Goal: Task Accomplishment & Management: Manage account settings

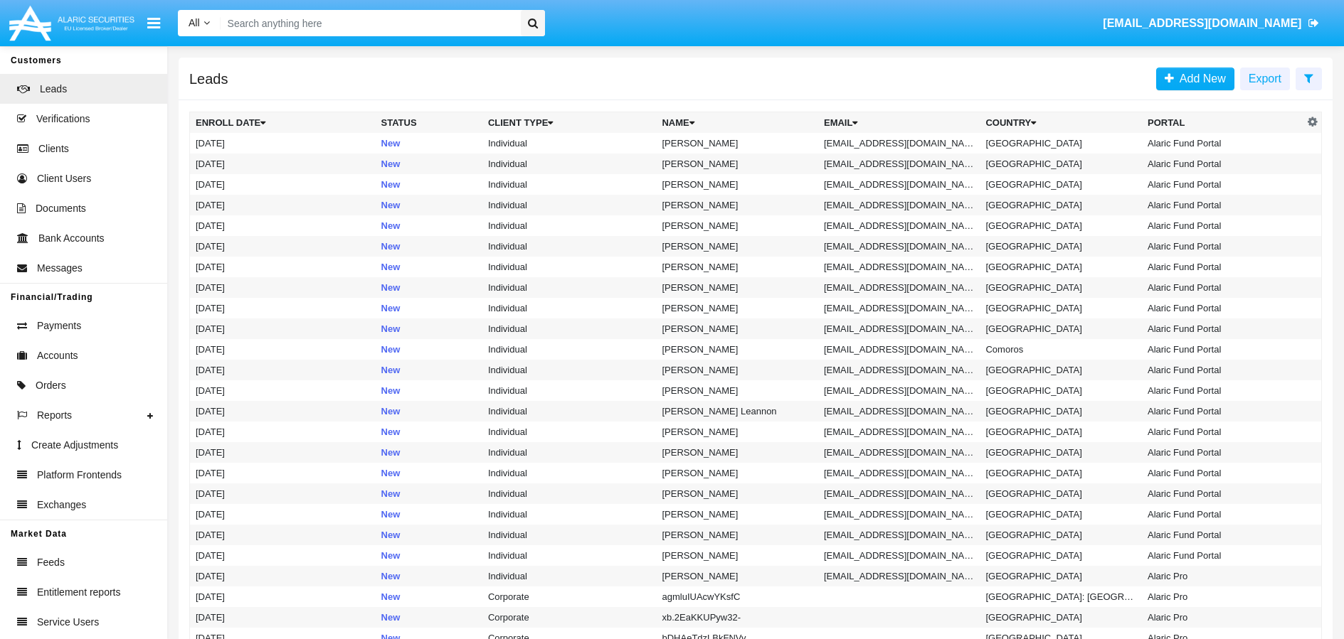
click at [391, 8] on div "All All Name Email Account [EMAIL_ADDRESS][DOMAIN_NAME]" at bounding box center [750, 24] width 1166 height 40
click at [394, 22] on input "Search" at bounding box center [369, 23] width 296 height 26
click at [413, 29] on input "Search" at bounding box center [369, 23] width 296 height 26
paste input "[EMAIL_ADDRESS][DOMAIN_NAME]"
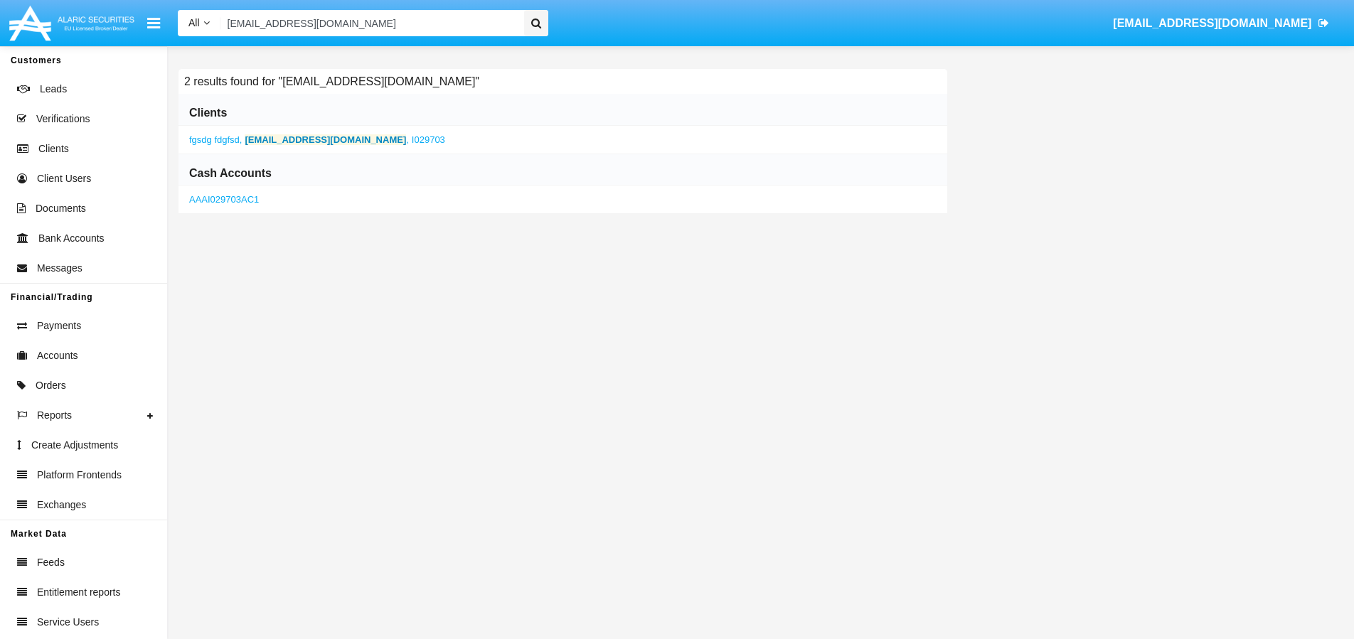
type input "[EMAIL_ADDRESS][DOMAIN_NAME]"
click at [319, 139] on b "[EMAIL_ADDRESS][DOMAIN_NAME]" at bounding box center [325, 139] width 161 height 11
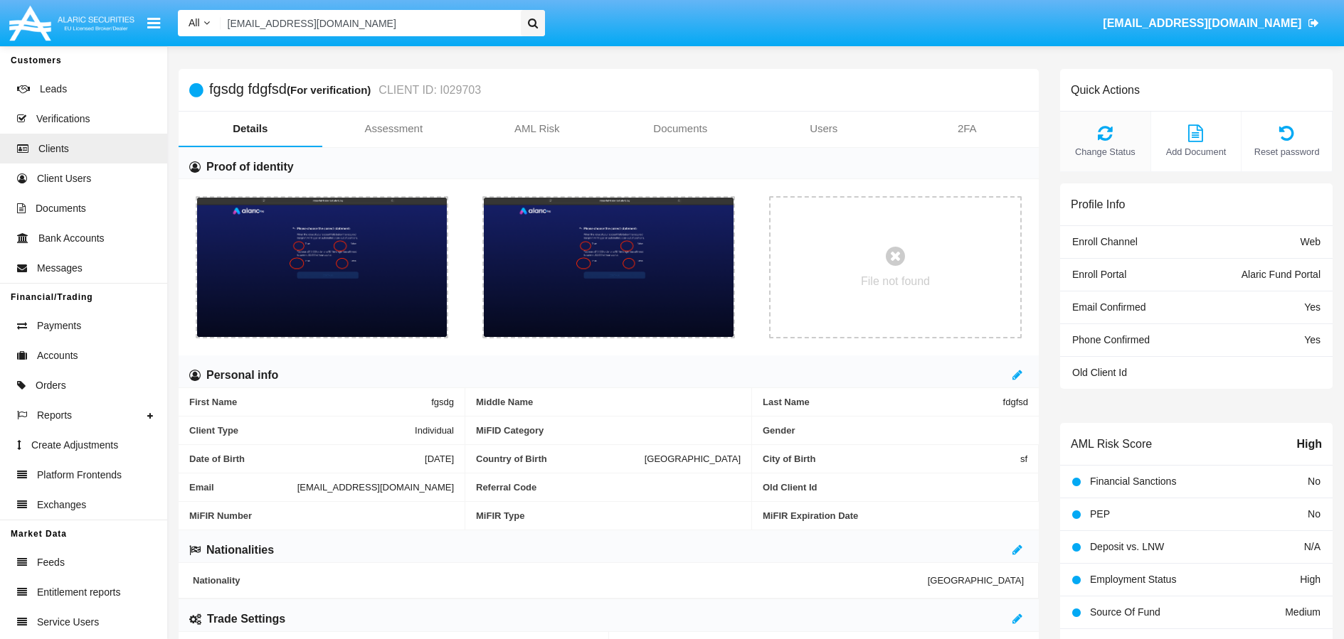
click at [1101, 134] on icon at bounding box center [1105, 132] width 76 height 17
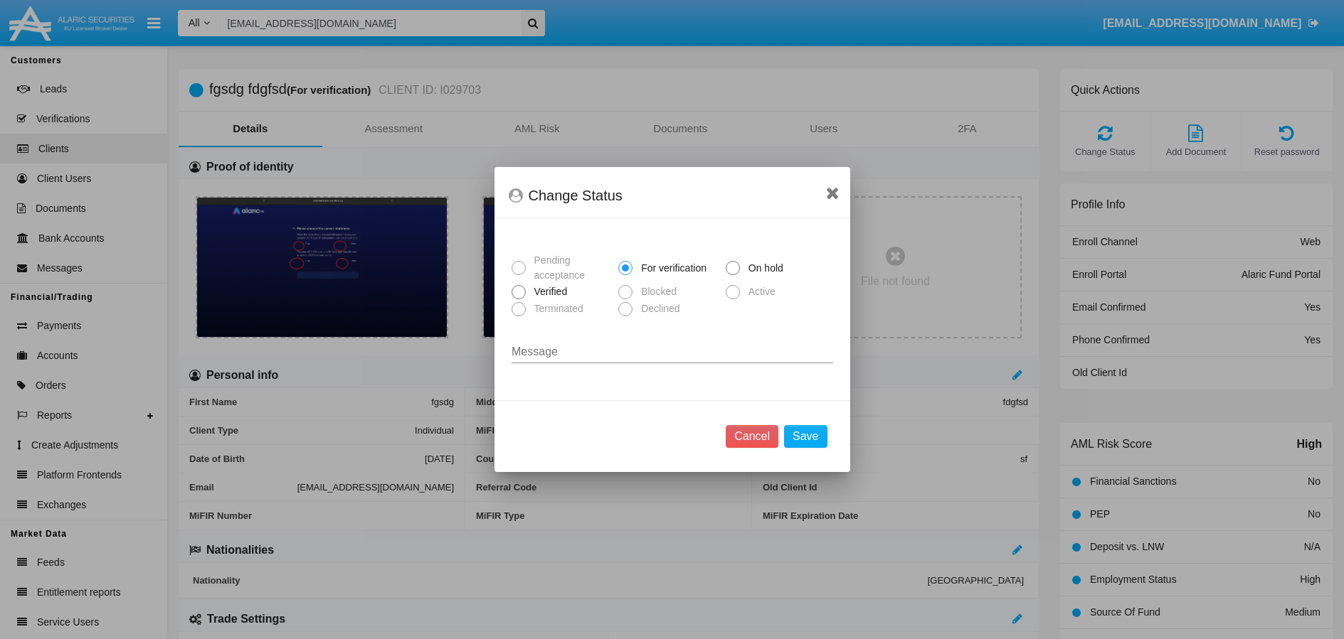
click at [546, 296] on span "Verified" at bounding box center [549, 292] width 46 height 15
click at [519, 299] on input "Verified" at bounding box center [518, 299] width 1 height 1
radio input "true"
click at [808, 433] on button "Save" at bounding box center [805, 436] width 43 height 23
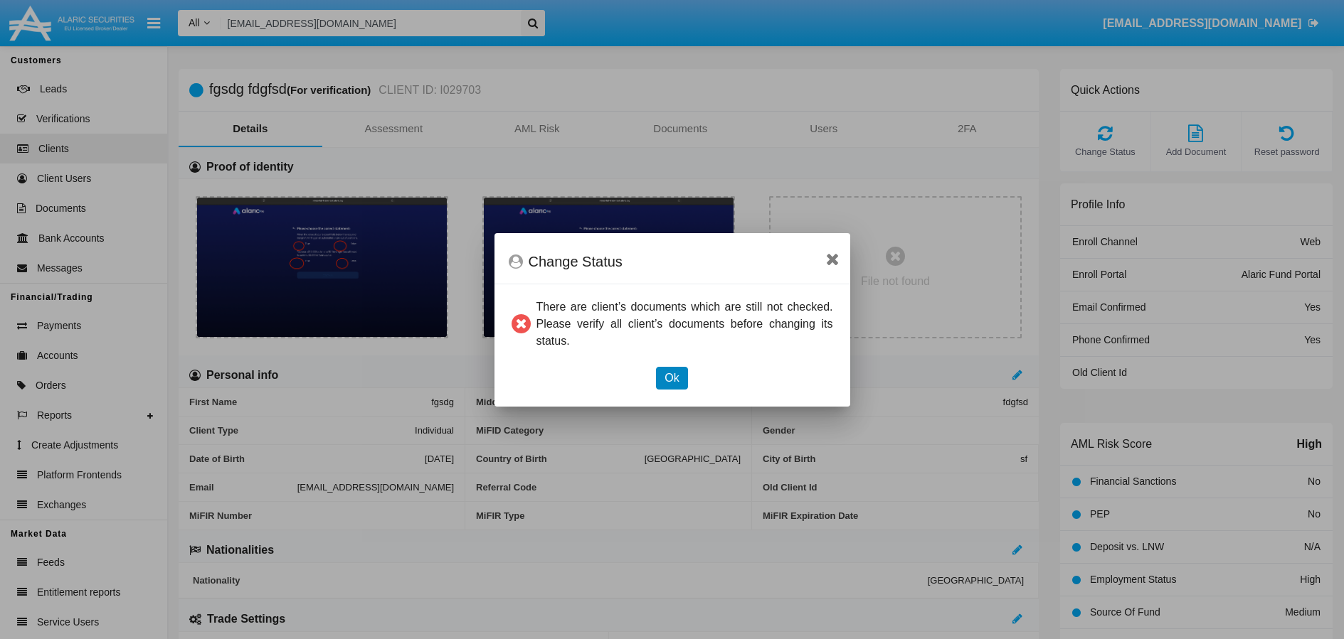
click at [664, 382] on button "Ok" at bounding box center [671, 378] width 31 height 23
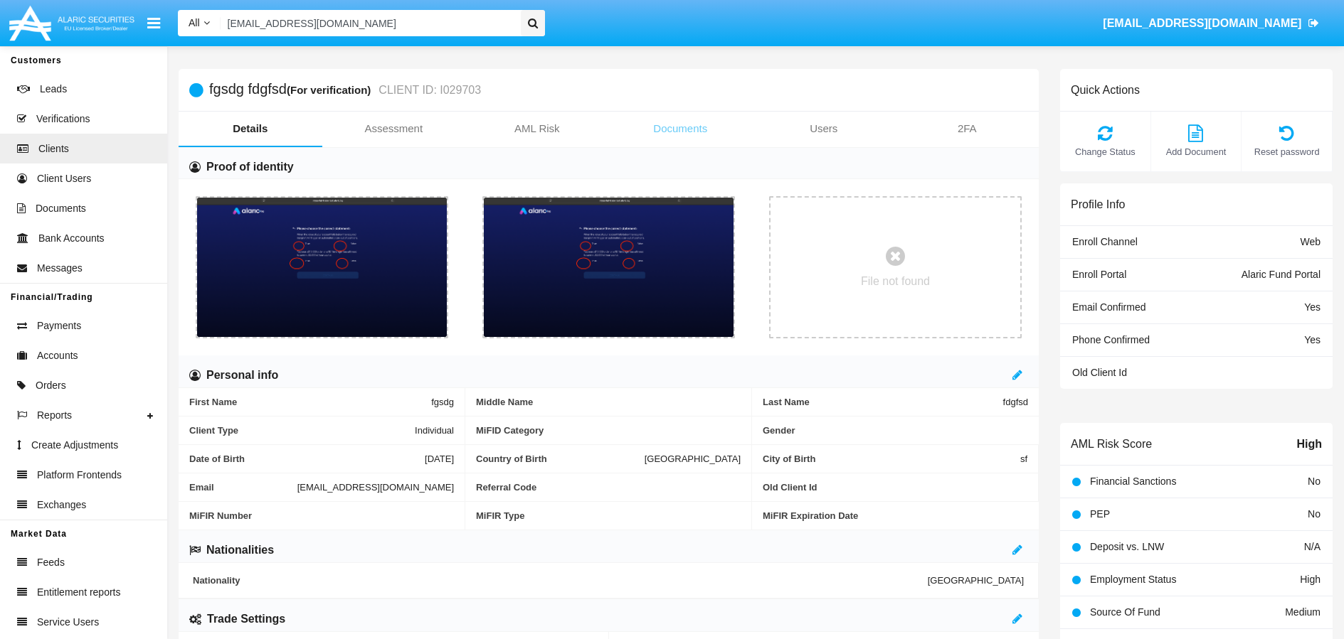
click at [692, 132] on link "Documents" at bounding box center [681, 129] width 144 height 34
click at [673, 134] on link "Documents" at bounding box center [681, 129] width 144 height 34
click at [693, 129] on link "Documents" at bounding box center [681, 129] width 144 height 34
click at [684, 133] on link "Documents" at bounding box center [681, 129] width 144 height 34
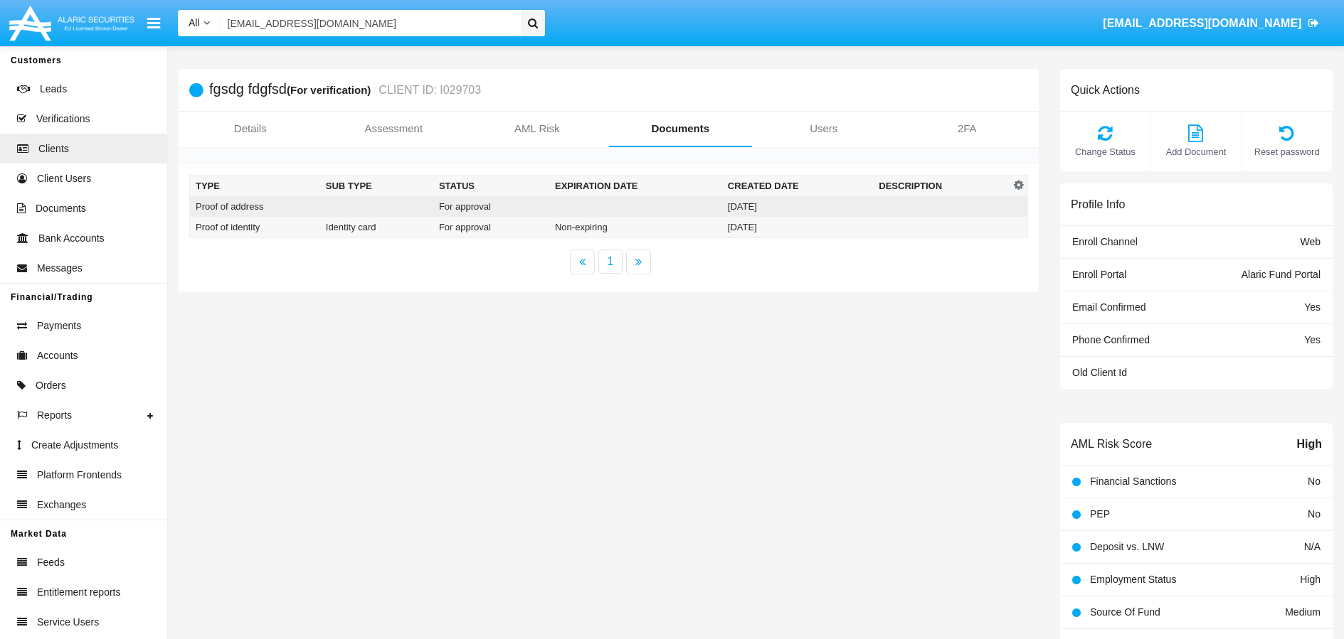
click at [718, 210] on td at bounding box center [635, 206] width 173 height 21
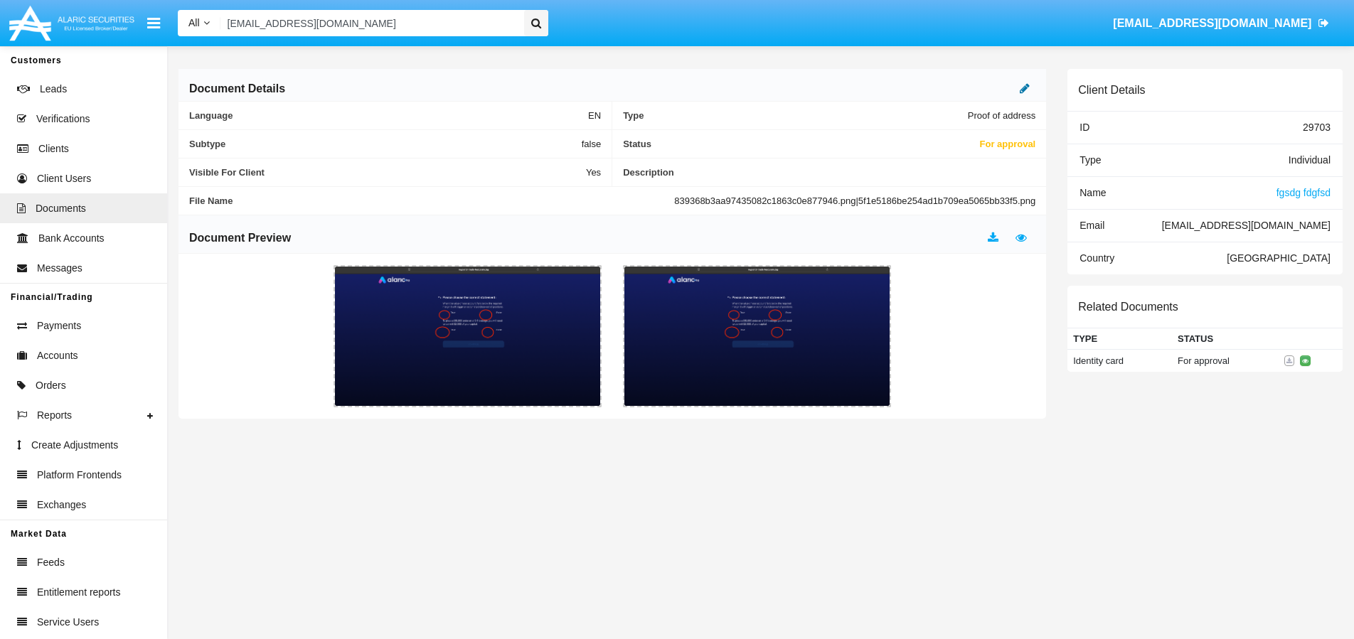
click at [1027, 91] on icon at bounding box center [1025, 88] width 10 height 11
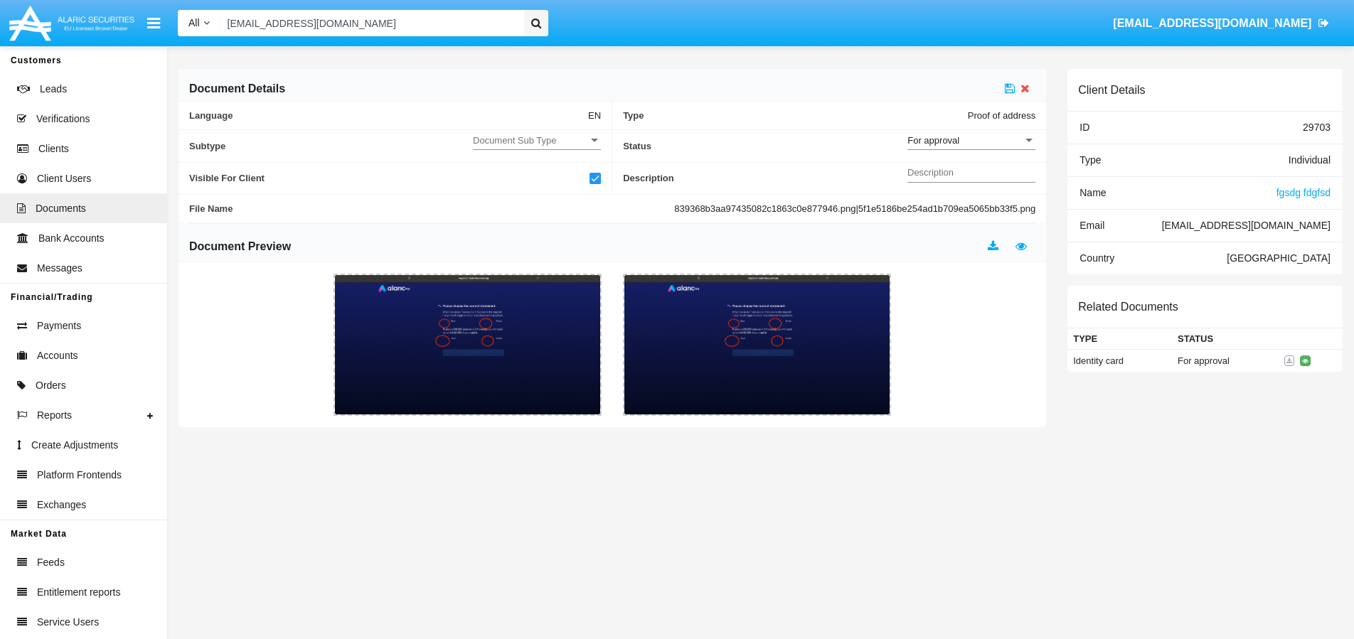
click at [998, 149] on div "For approval Status" at bounding box center [972, 136] width 128 height 27
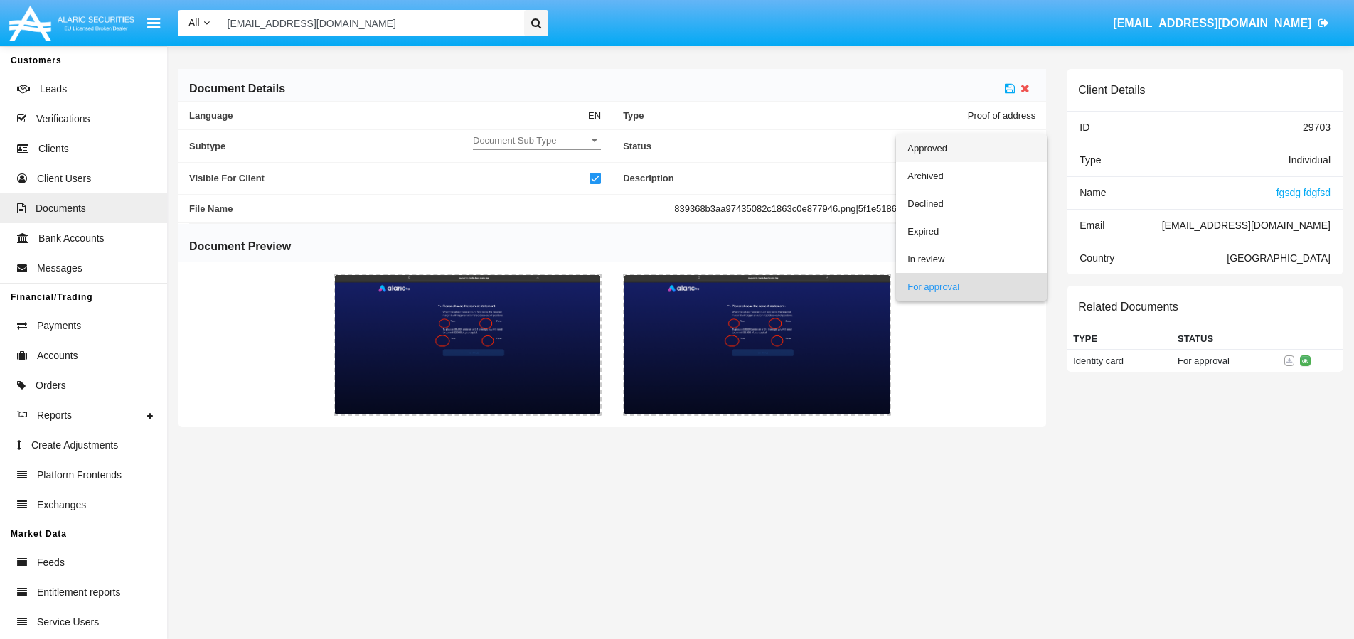
click at [951, 152] on span "Approved" at bounding box center [972, 148] width 128 height 28
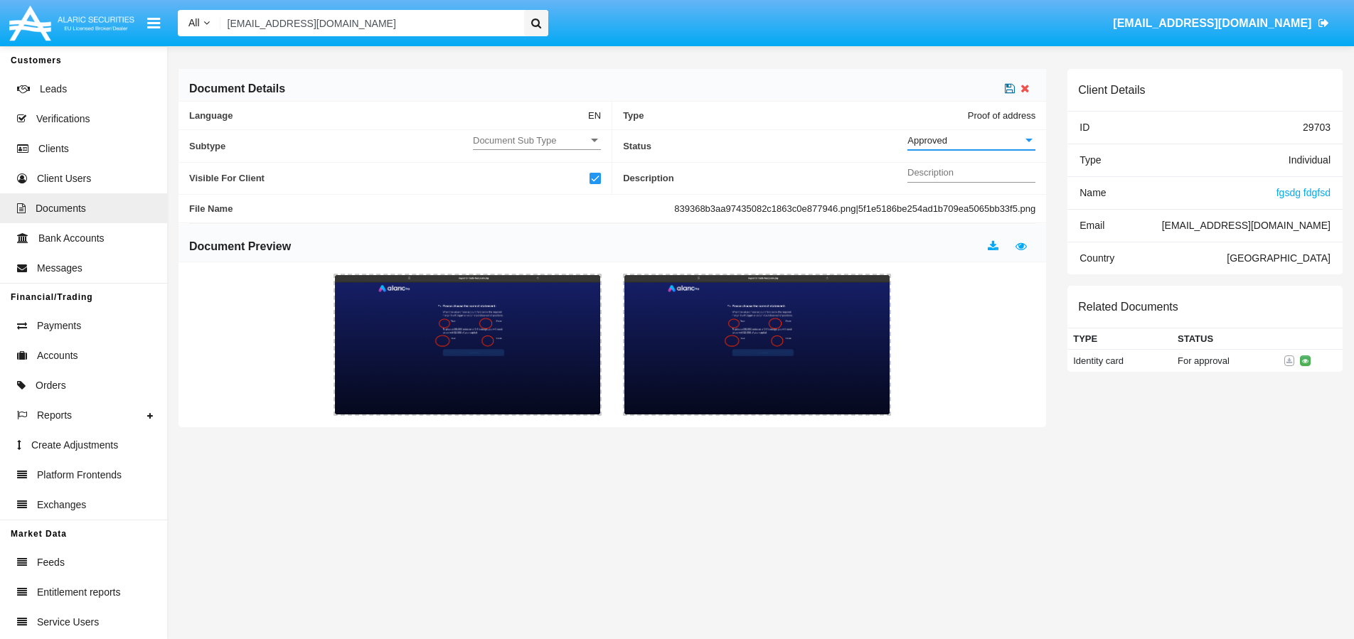
click at [1009, 89] on icon at bounding box center [1010, 88] width 10 height 11
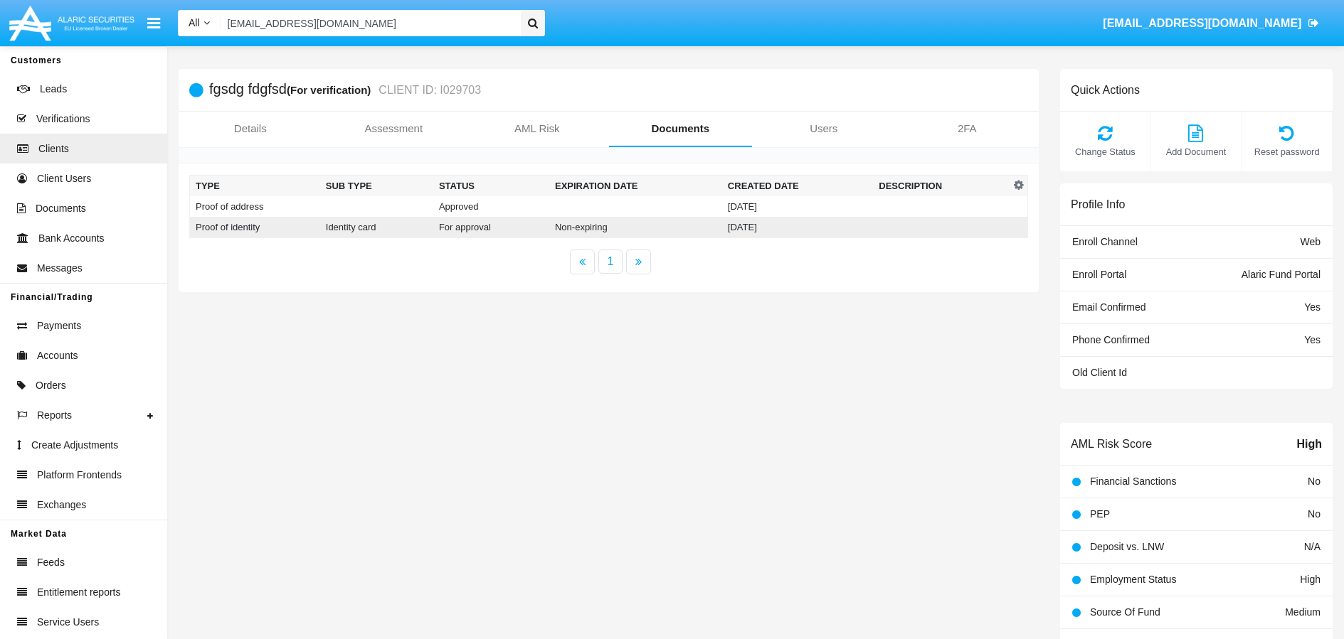
click at [491, 228] on td "For approval" at bounding box center [491, 227] width 116 height 21
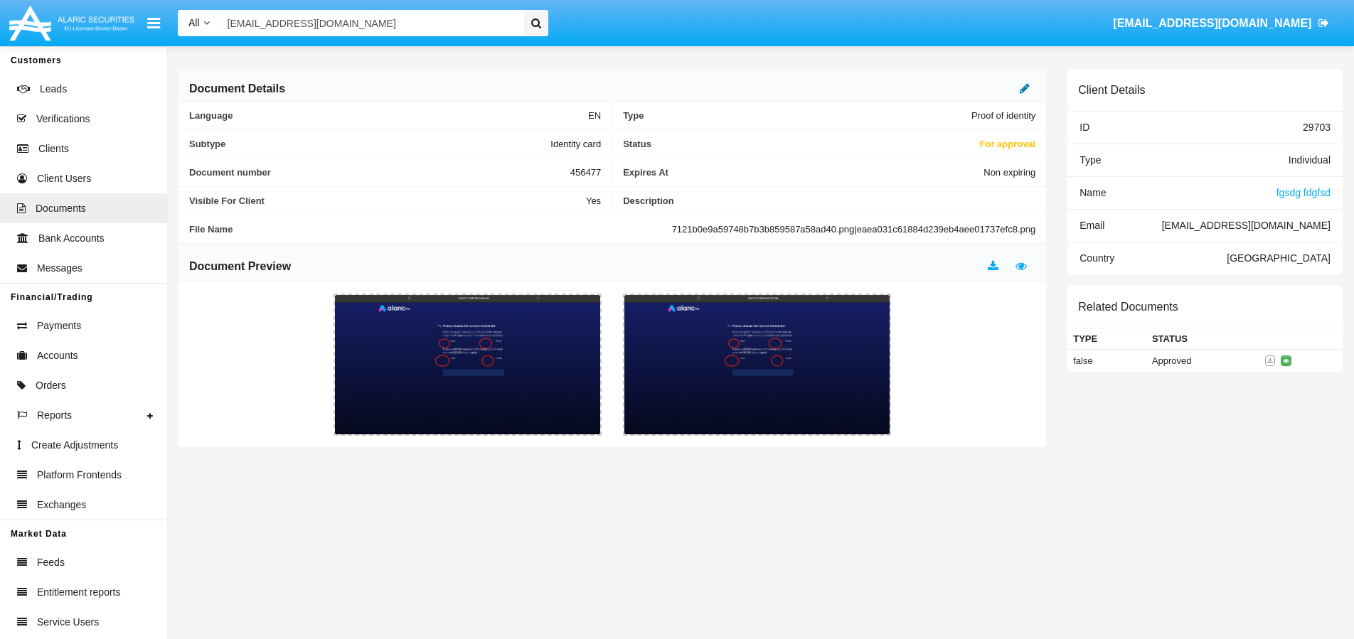
click at [1029, 85] on icon at bounding box center [1025, 88] width 10 height 11
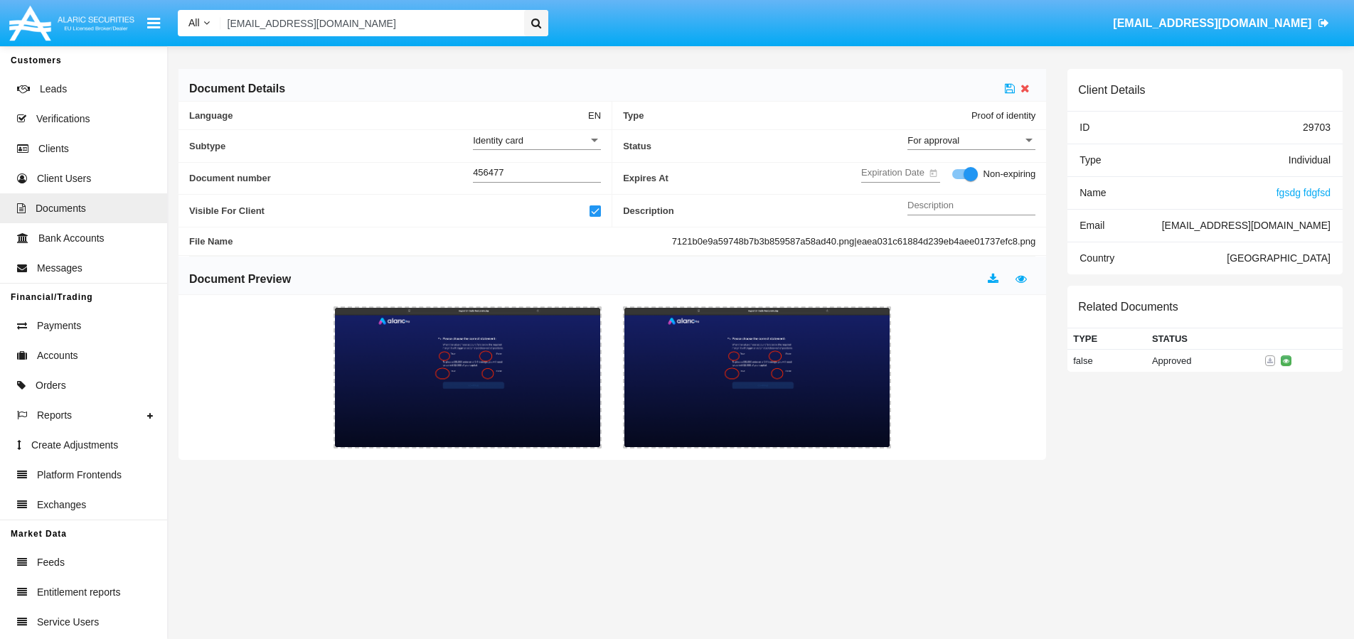
click at [992, 140] on div "For approval" at bounding box center [965, 140] width 115 height 12
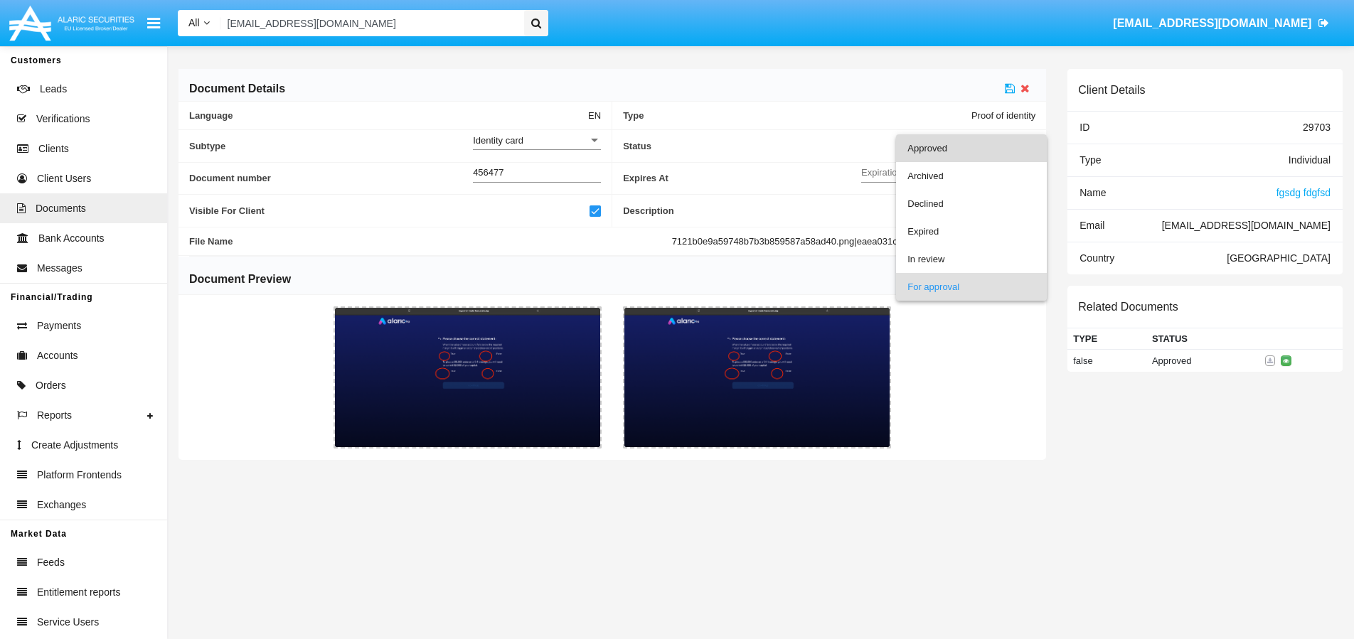
click at [939, 145] on span "Approved" at bounding box center [972, 148] width 128 height 28
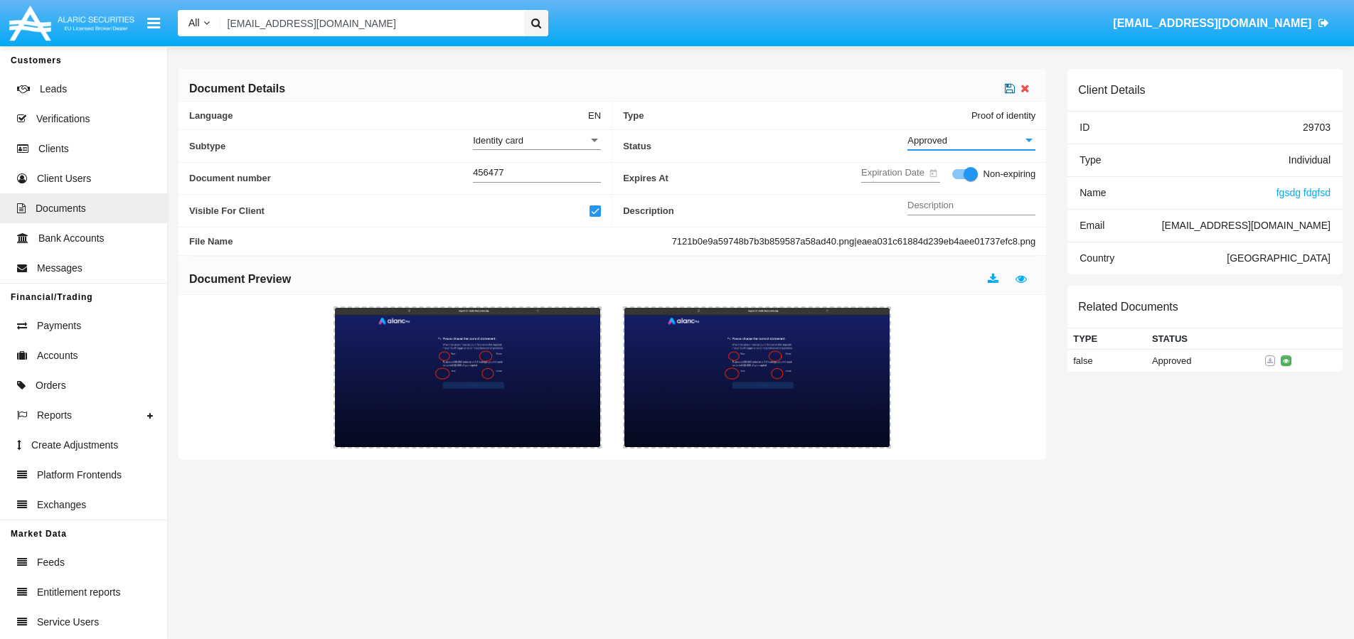
click at [1012, 89] on icon at bounding box center [1010, 88] width 10 height 11
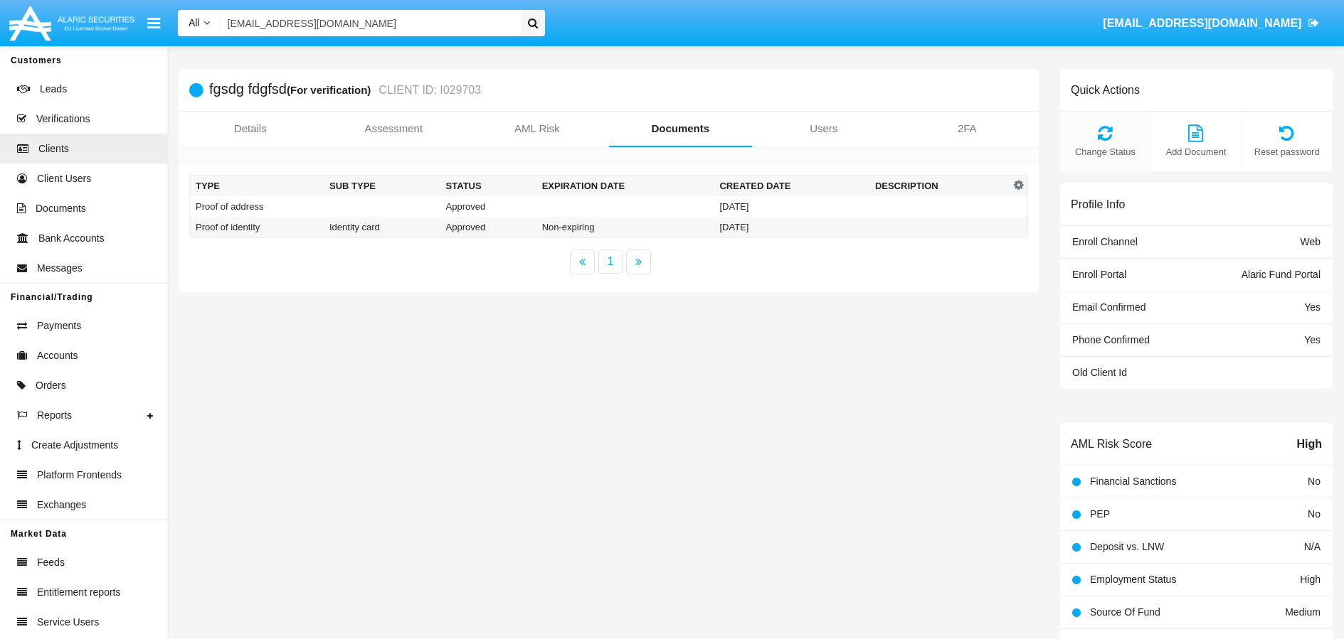
click at [1098, 139] on icon at bounding box center [1105, 132] width 76 height 17
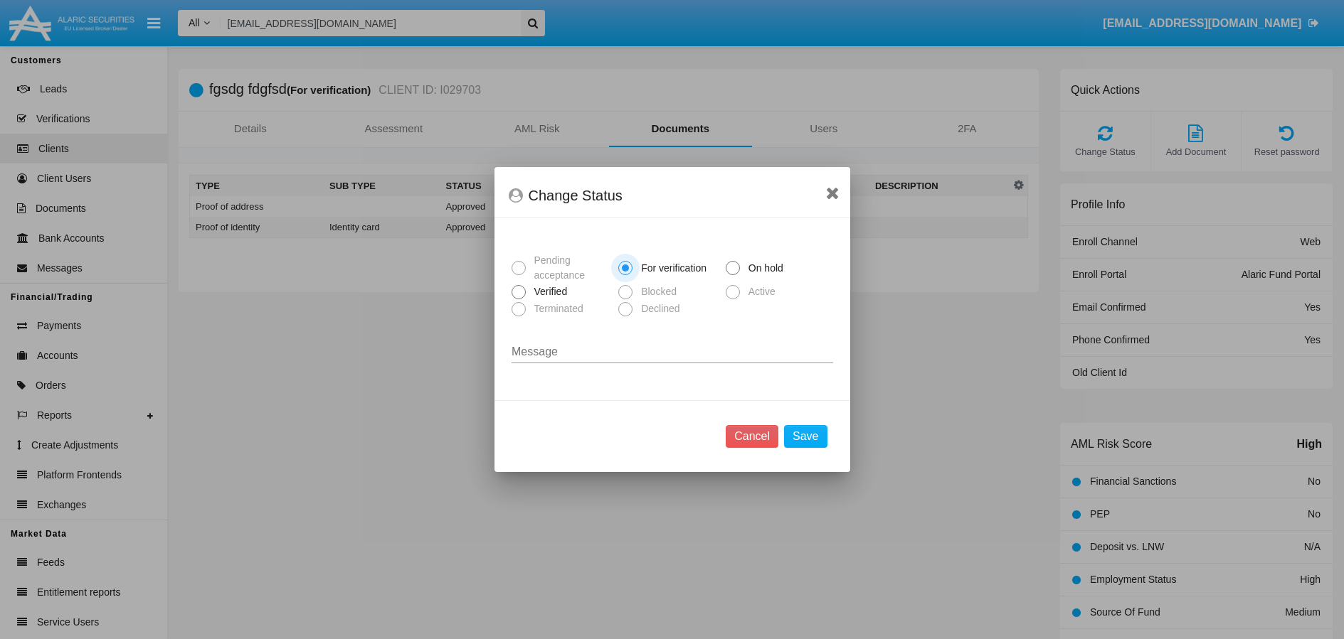
click at [554, 295] on span "Verified" at bounding box center [549, 292] width 46 height 15
click at [519, 299] on input "Verified" at bounding box center [518, 299] width 1 height 1
radio input "true"
click at [820, 443] on button "Save" at bounding box center [805, 436] width 43 height 23
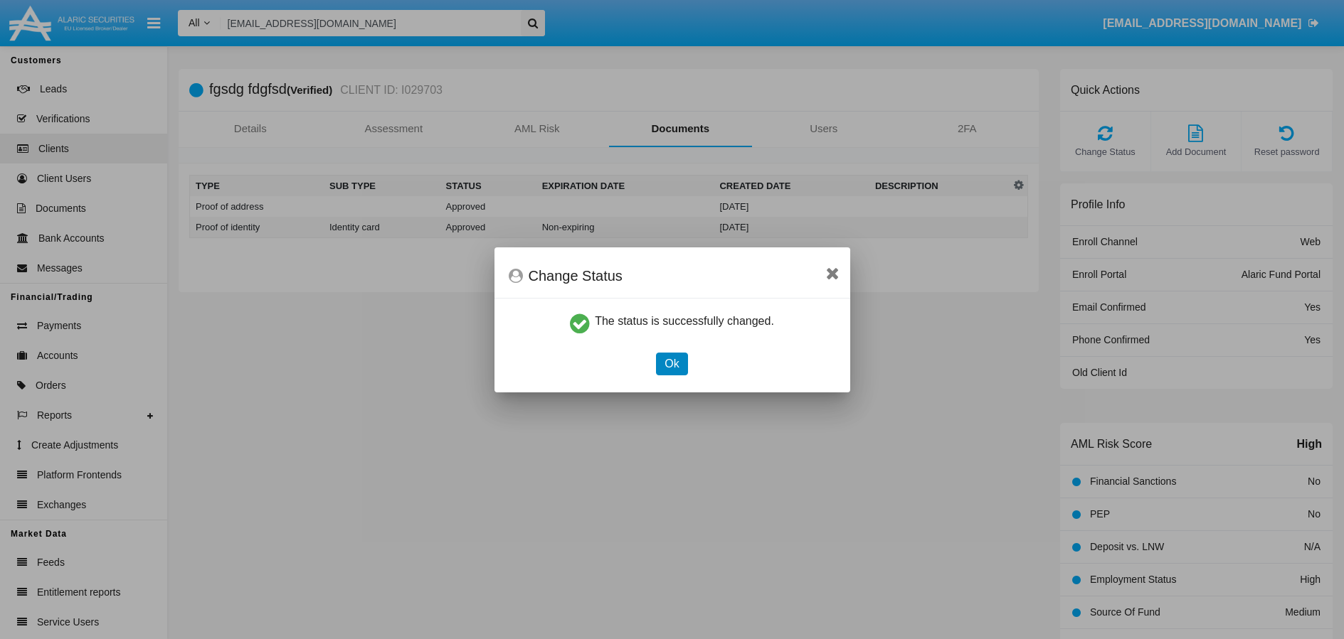
click at [681, 364] on button "Ok" at bounding box center [671, 364] width 31 height 23
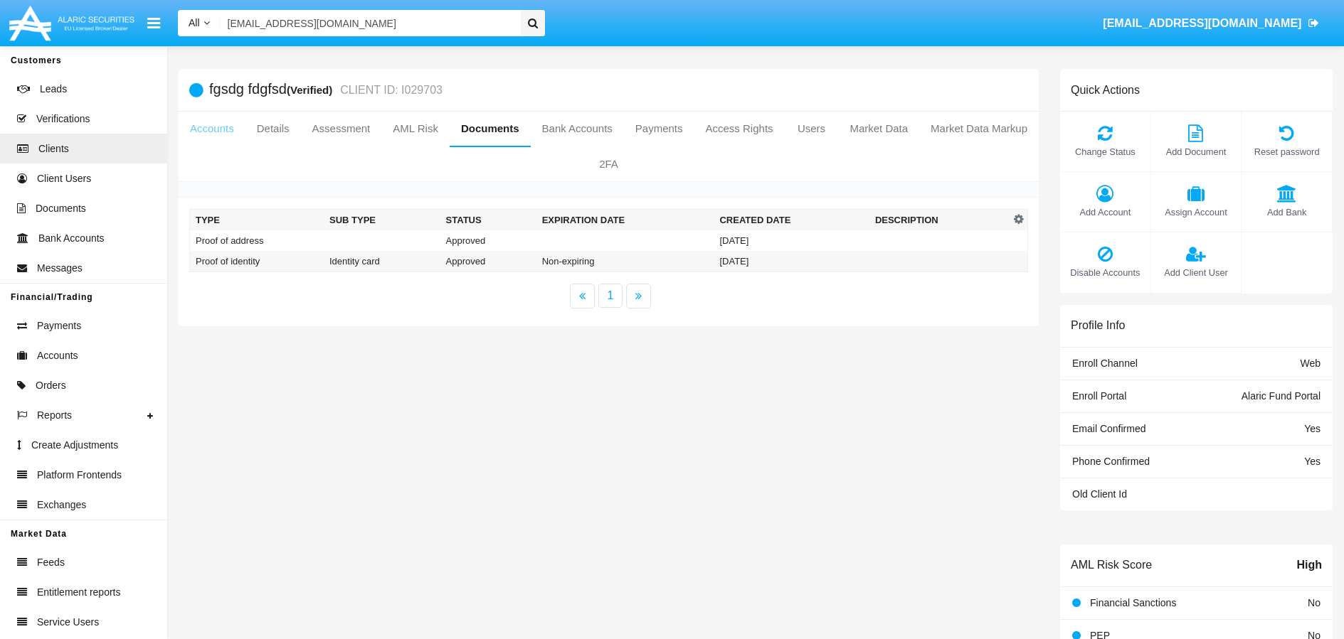
click at [224, 134] on link "Accounts" at bounding box center [212, 129] width 67 height 34
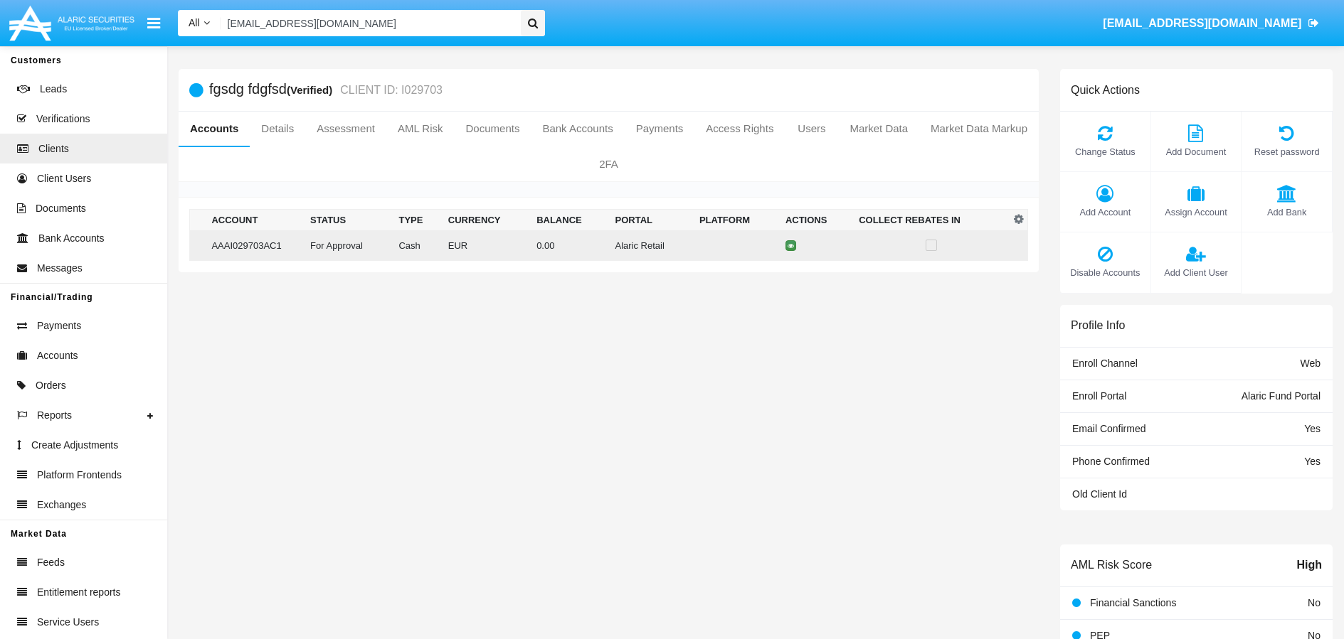
click at [787, 245] on icon at bounding box center [790, 246] width 6 height 6
click at [787, 248] on icon at bounding box center [790, 246] width 6 height 6
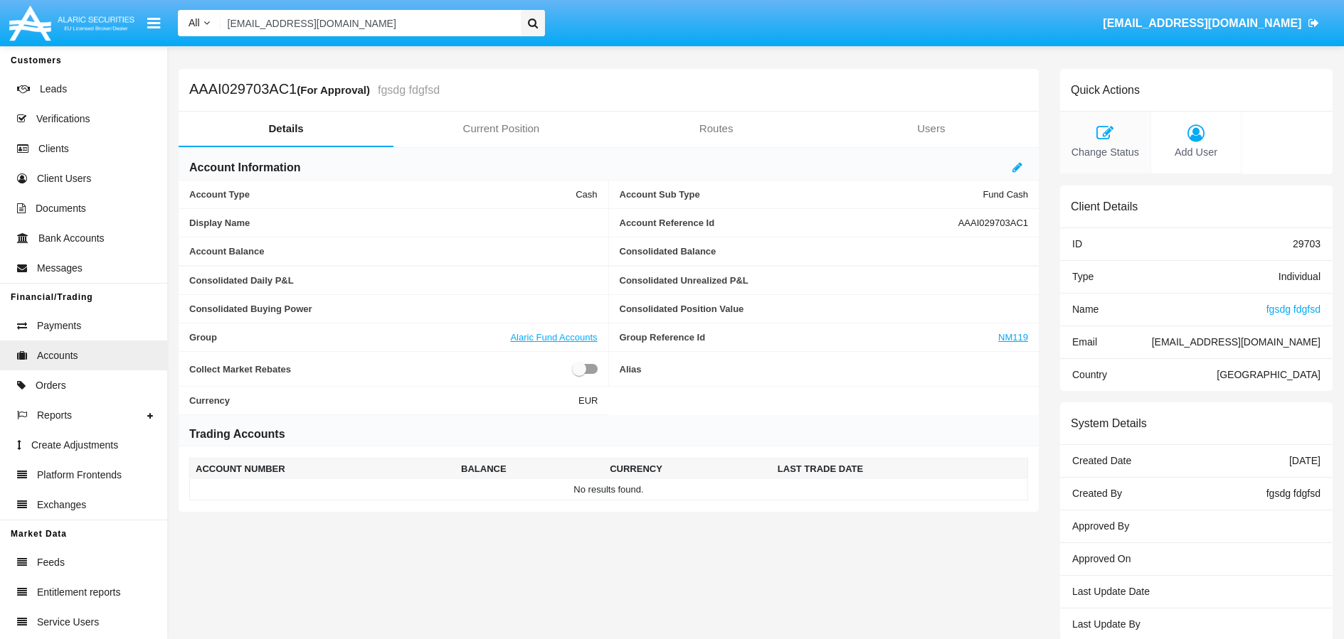
click at [1096, 143] on div "Change Status" at bounding box center [1105, 143] width 91 height 63
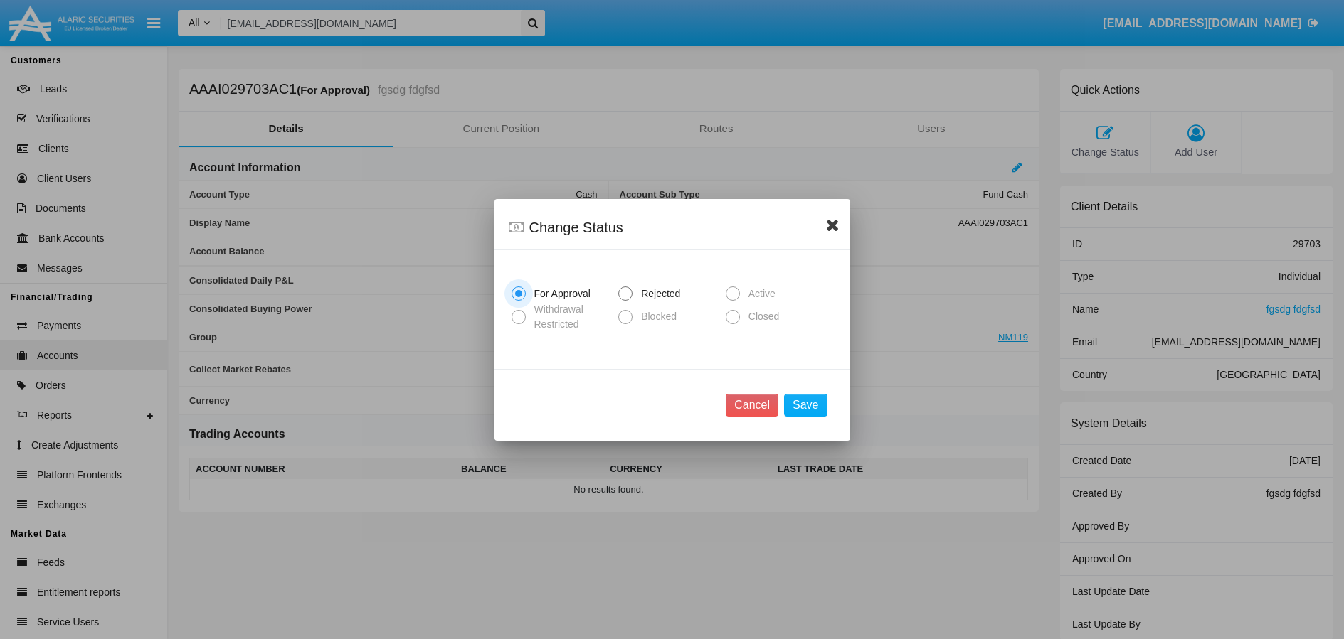
click at [839, 222] on icon at bounding box center [833, 224] width 14 height 17
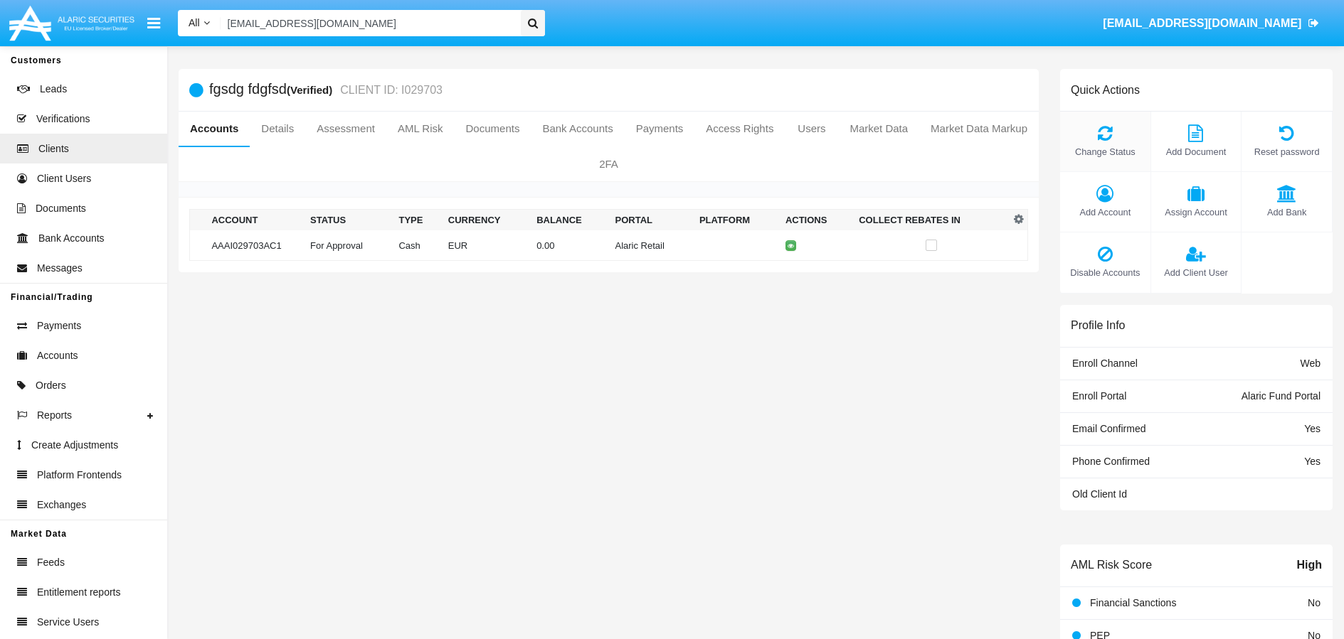
click at [1103, 139] on icon at bounding box center [1105, 132] width 76 height 17
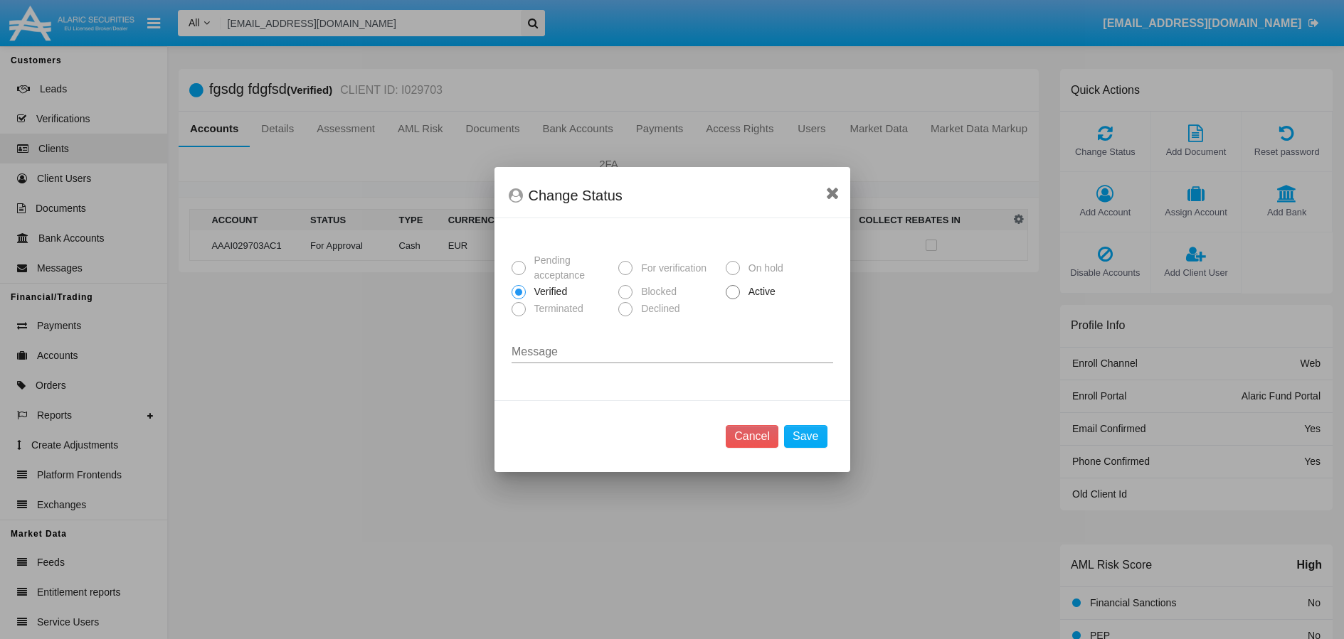
click at [731, 296] on span at bounding box center [733, 292] width 14 height 14
click at [732, 299] on input "Active" at bounding box center [732, 299] width 1 height 1
radio input "true"
click at [799, 443] on button "Save" at bounding box center [805, 436] width 43 height 23
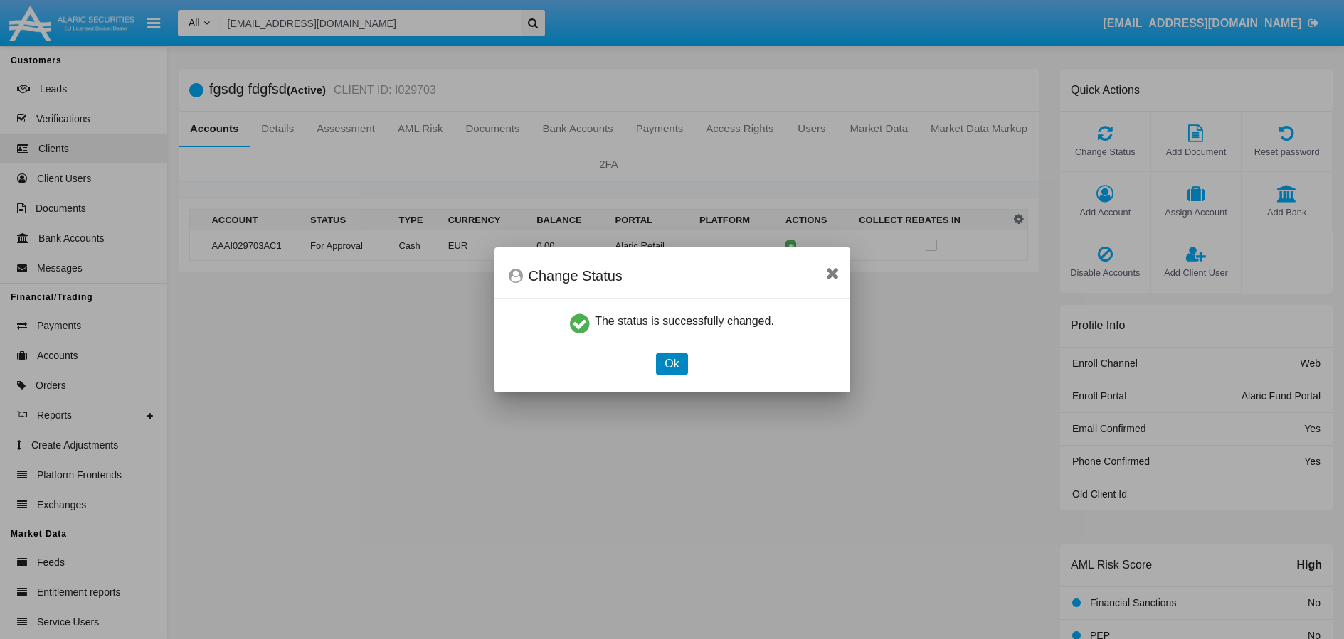
click at [672, 363] on button "Ok" at bounding box center [671, 364] width 31 height 23
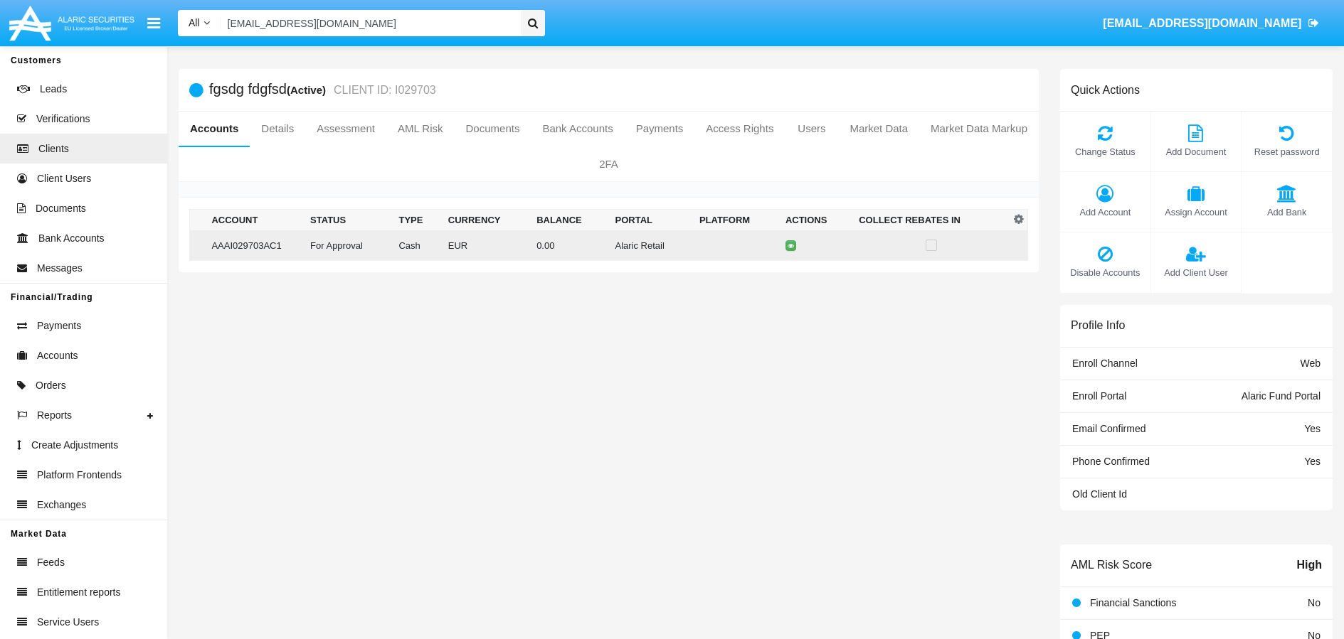
click at [370, 247] on td "For Approval" at bounding box center [348, 245] width 88 height 31
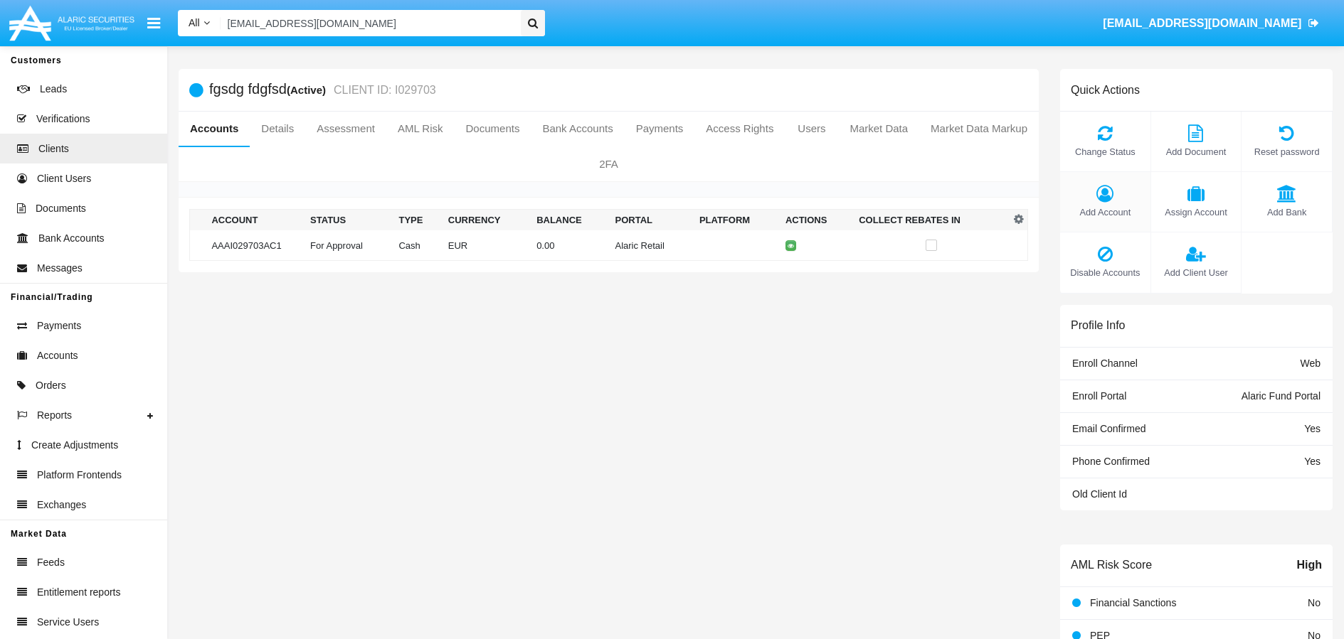
click at [1094, 202] on div "Add Account" at bounding box center [1105, 202] width 91 height 60
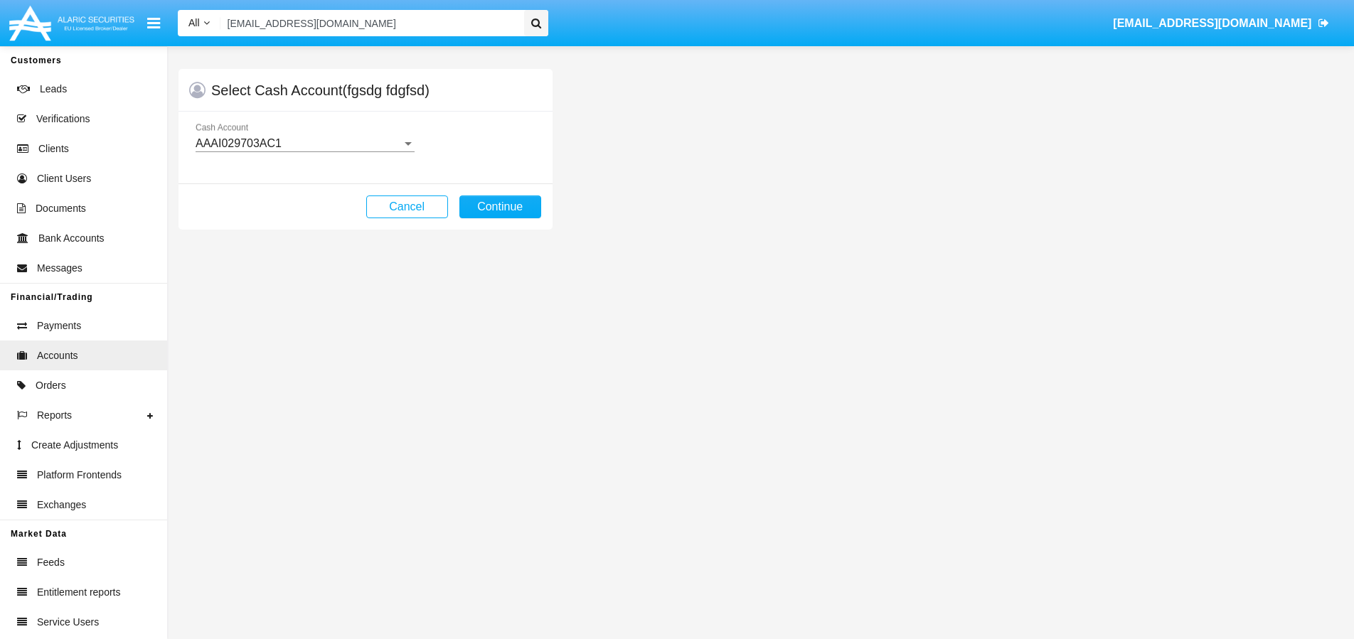
click at [381, 142] on div "AAAI029703AC1" at bounding box center [299, 143] width 206 height 13
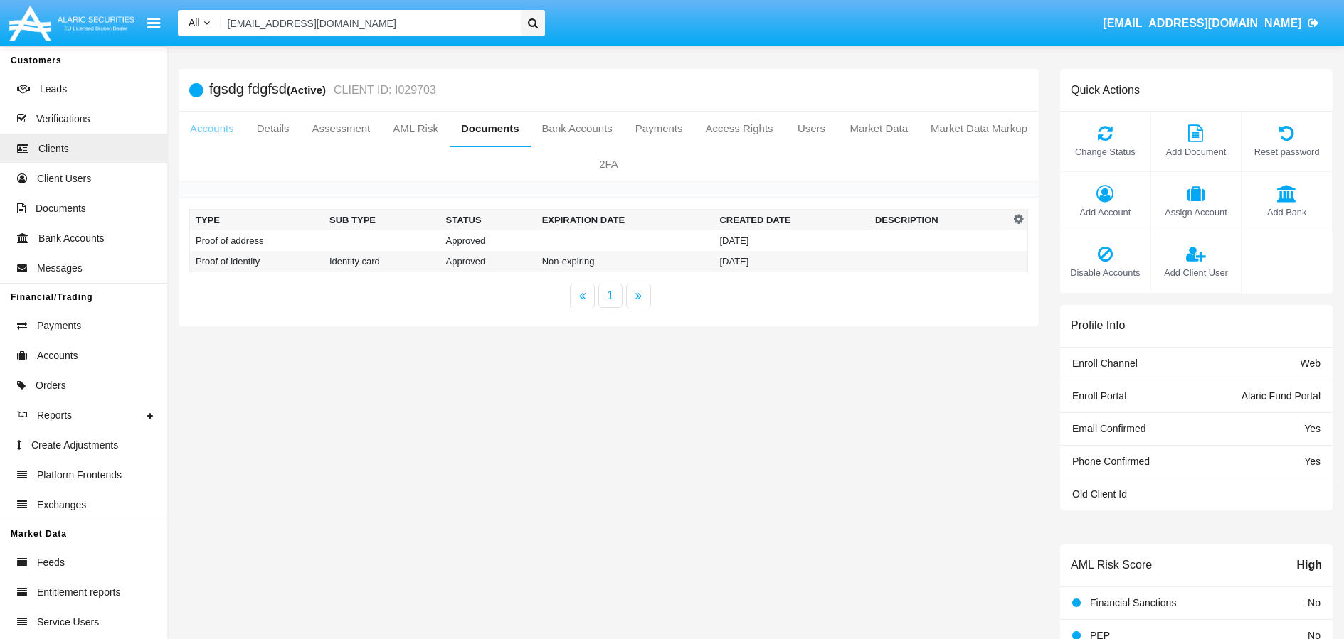
click at [229, 129] on link "Accounts" at bounding box center [212, 129] width 67 height 34
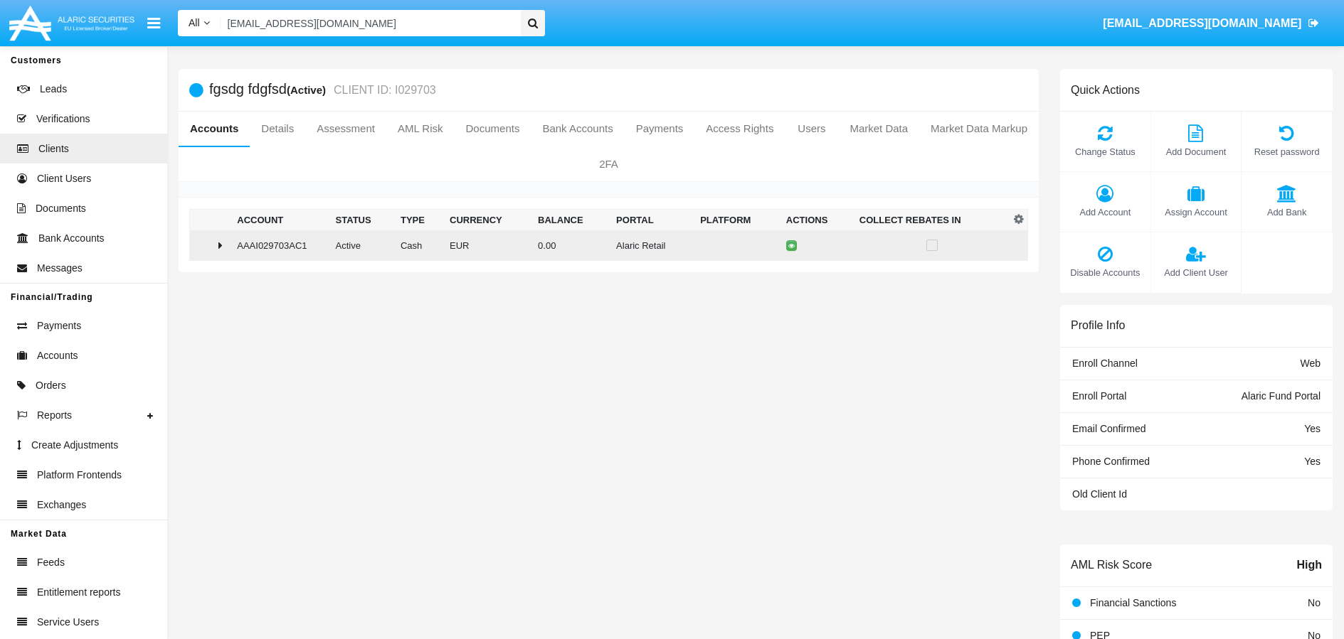
click at [219, 246] on icon at bounding box center [220, 245] width 4 height 11
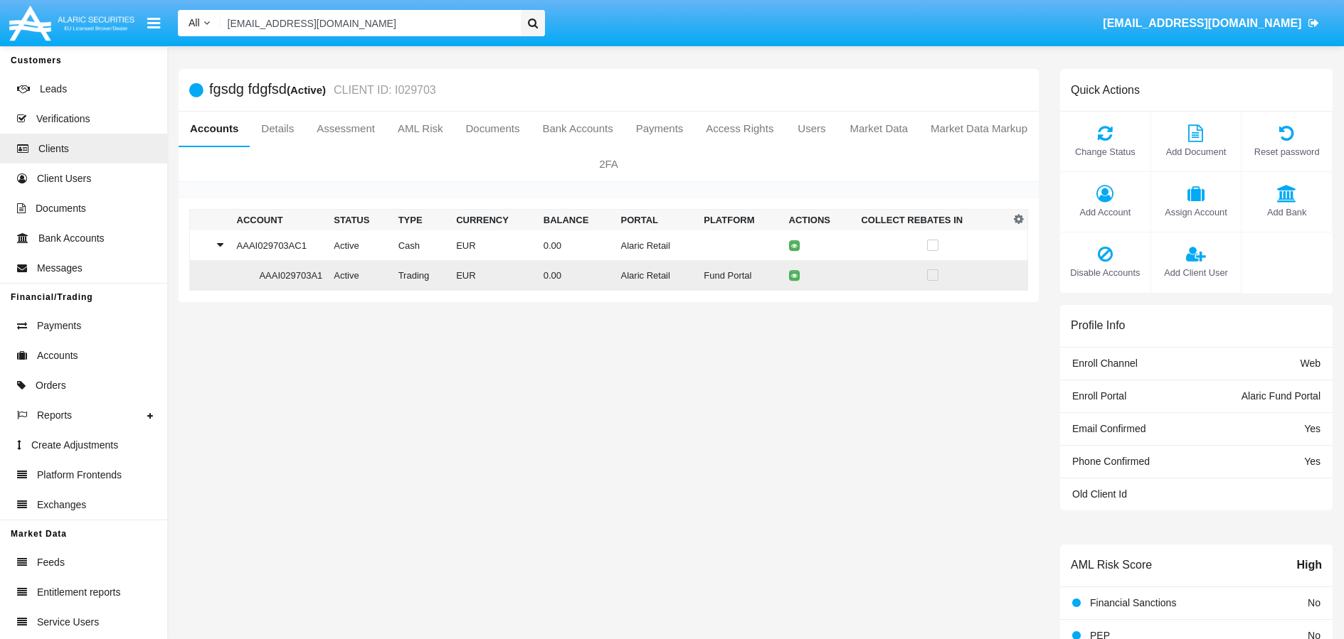
click at [250, 276] on td "AAAI029703A1" at bounding box center [279, 275] width 97 height 31
drag, startPoint x: 253, startPoint y: 274, endPoint x: 323, endPoint y: 276, distance: 70.5
click at [324, 275] on td "AAAI029703A1" at bounding box center [279, 273] width 97 height 31
copy td "AAAI029703A1"
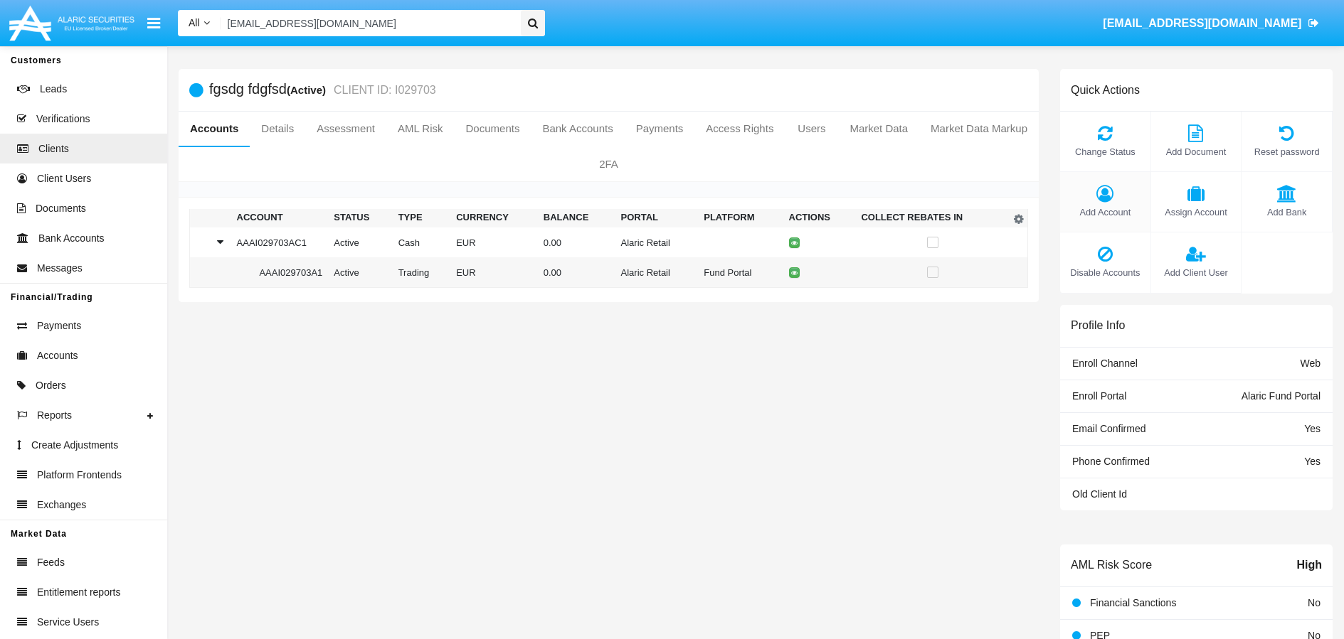
click at [1100, 198] on icon at bounding box center [1105, 193] width 76 height 17
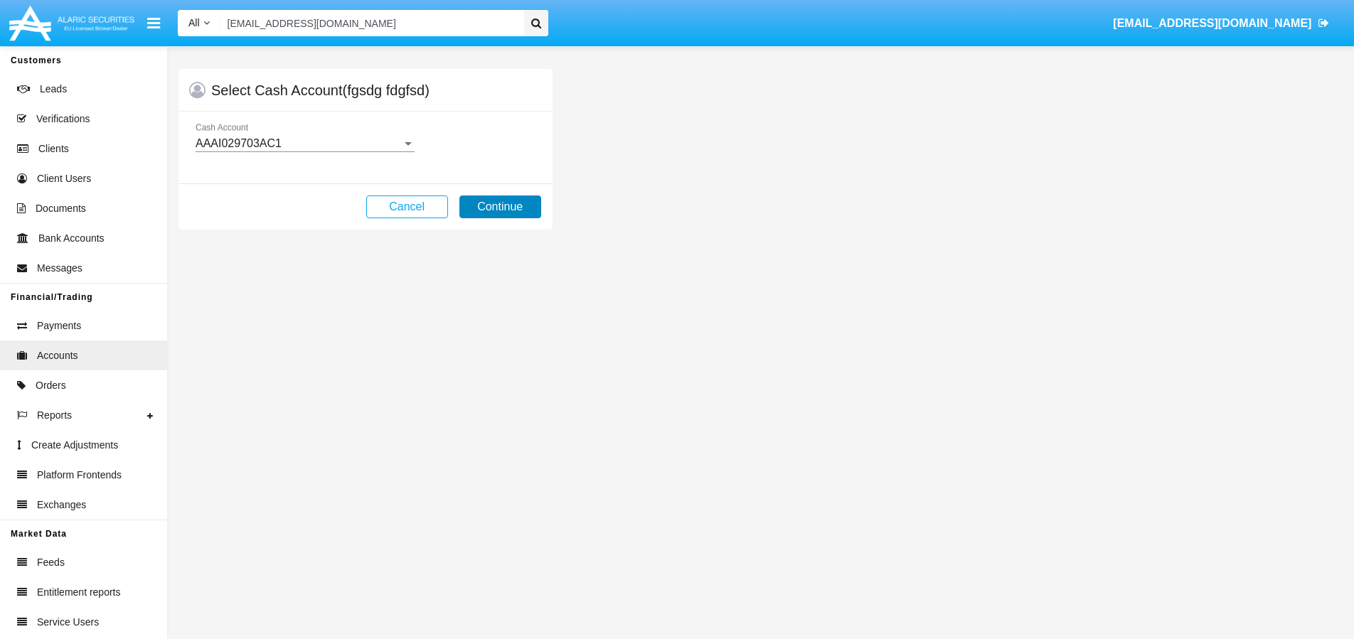
click at [519, 211] on button "Continue" at bounding box center [501, 207] width 82 height 23
click at [502, 206] on button "Continue" at bounding box center [501, 207] width 82 height 23
click at [498, 208] on button "Continue" at bounding box center [501, 207] width 82 height 23
click at [492, 205] on button "Continue" at bounding box center [501, 207] width 82 height 23
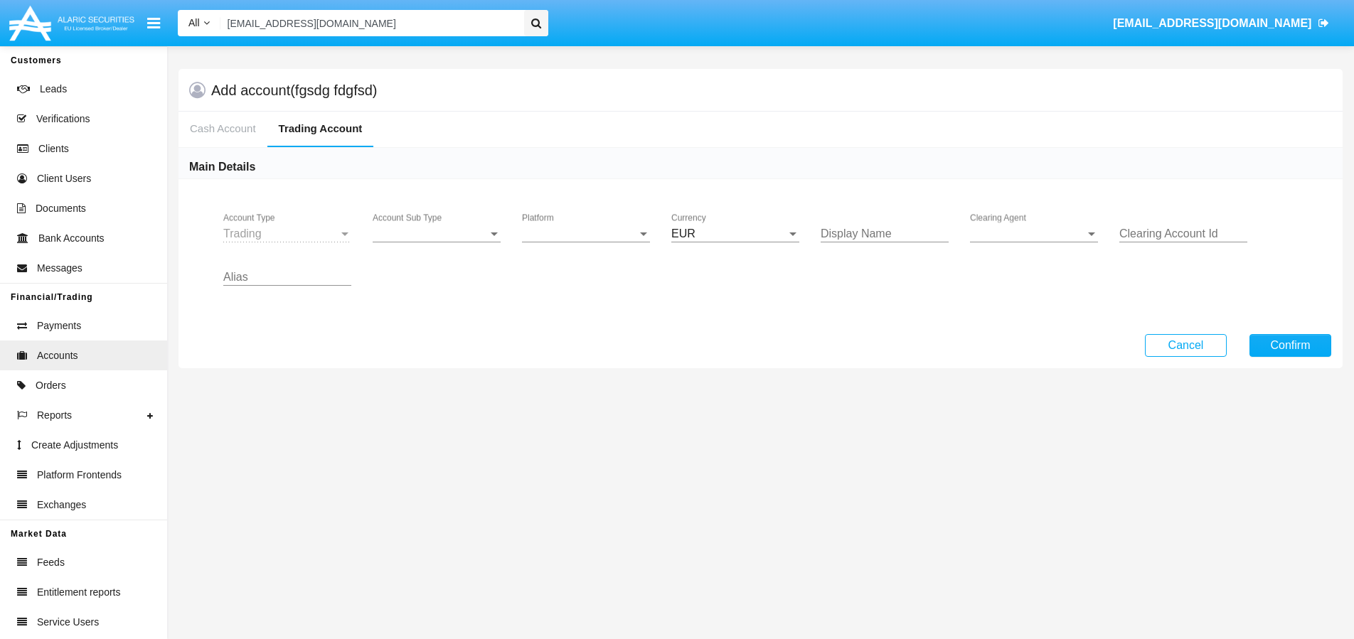
click at [340, 235] on div at bounding box center [345, 234] width 13 height 13
click at [477, 240] on span "Account Sub Type" at bounding box center [430, 234] width 115 height 13
click at [609, 240] on div at bounding box center [677, 319] width 1354 height 639
click at [614, 239] on span "Platform" at bounding box center [579, 234] width 115 height 13
click at [587, 280] on span "Hammer Lite" at bounding box center [586, 279] width 128 height 34
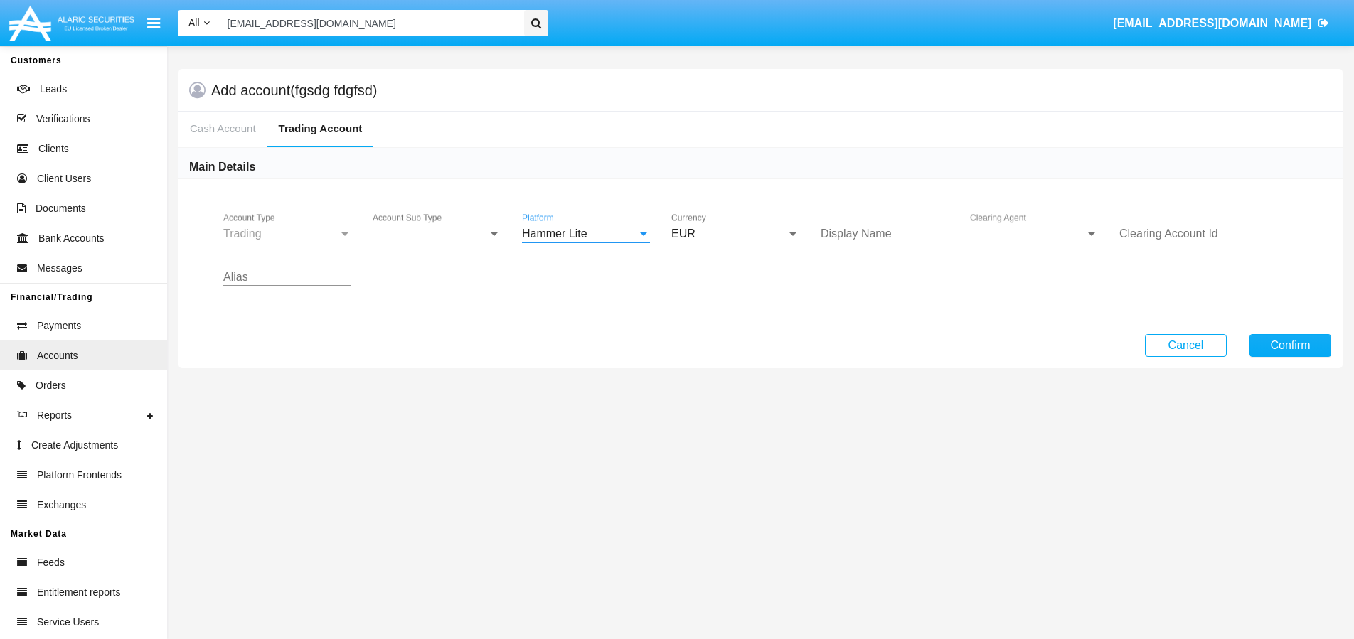
click at [911, 238] on input "Display Name" at bounding box center [885, 234] width 128 height 13
type input "о"
type input "sdjfhga"
click at [1049, 238] on span "Clearing Agent" at bounding box center [1027, 234] width 115 height 13
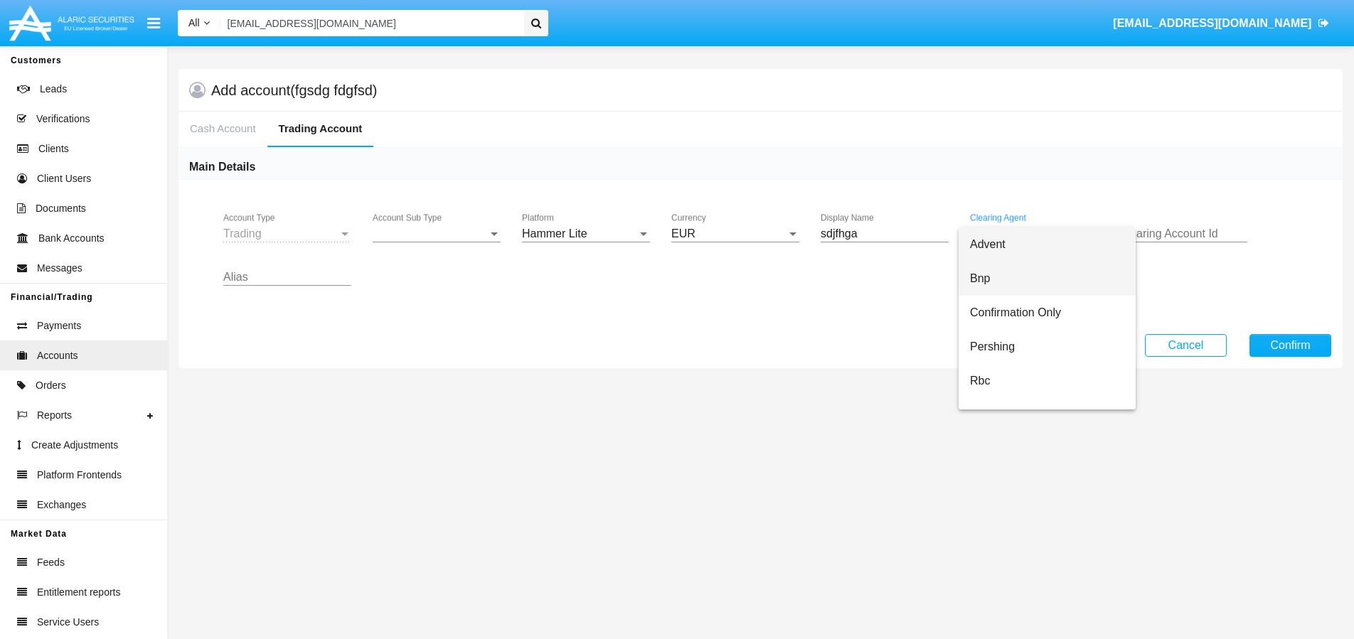
click at [992, 274] on span "Bnp" at bounding box center [1047, 279] width 154 height 34
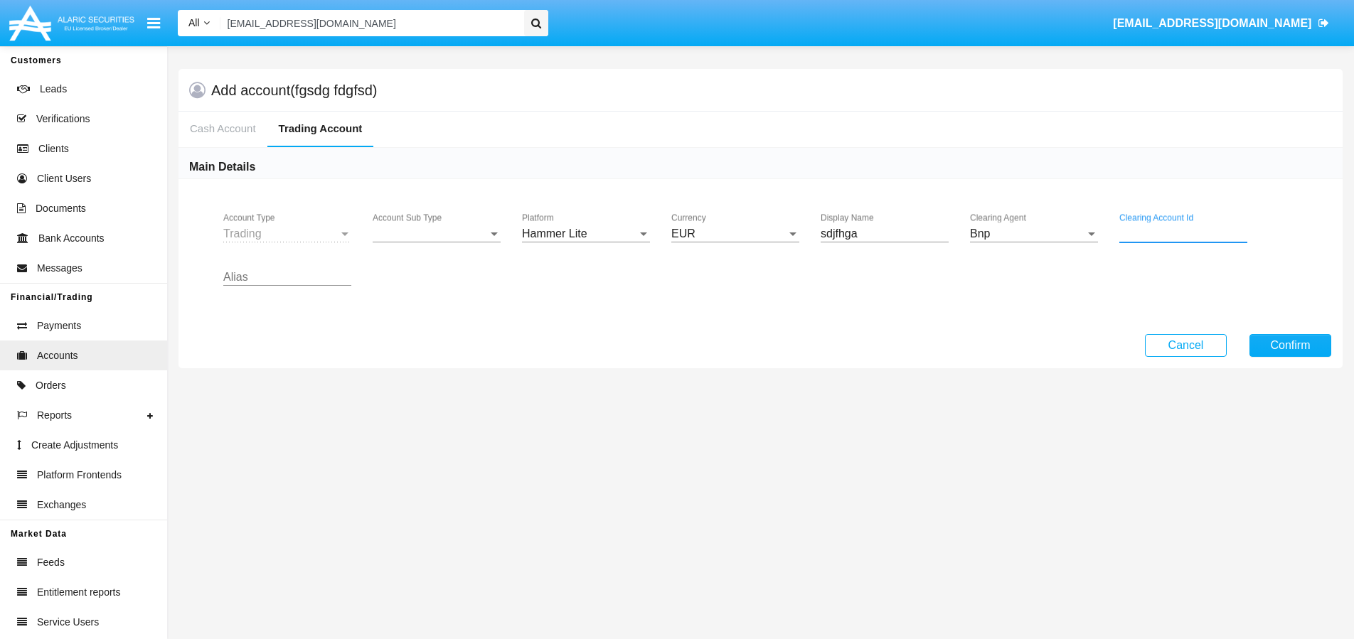
click at [1172, 235] on input "Clearing Account Id" at bounding box center [1184, 234] width 128 height 13
type input "sdfasf"
click at [293, 262] on div "Alias" at bounding box center [287, 273] width 128 height 32
type input "DEMOTEST"
click at [317, 235] on div "Trading" at bounding box center [280, 234] width 115 height 13
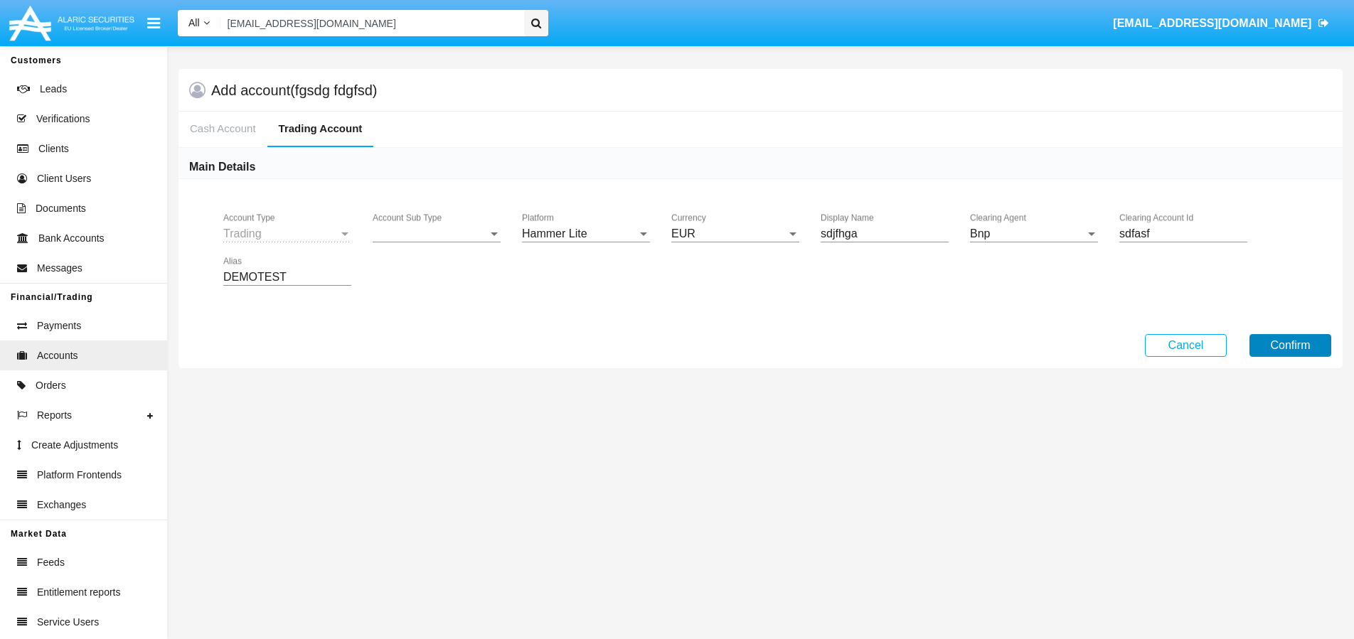
click at [1294, 347] on button "Confirm" at bounding box center [1291, 345] width 82 height 23
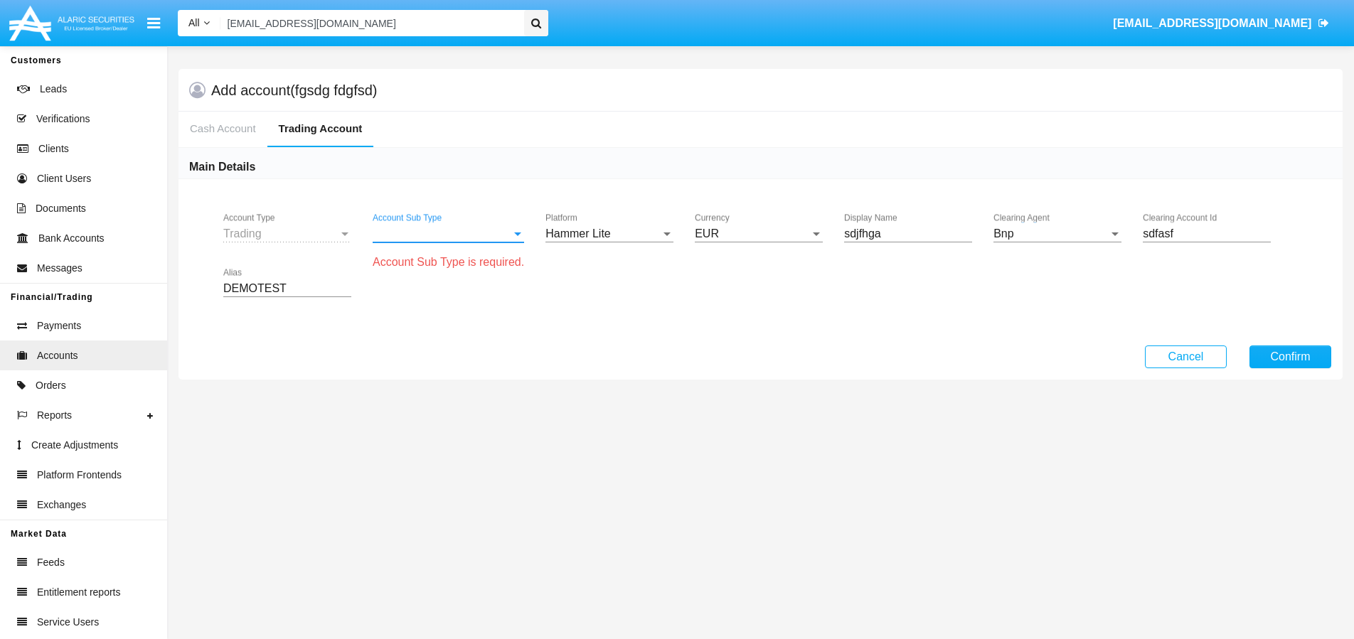
click at [445, 229] on span "Account Sub Type" at bounding box center [442, 234] width 139 height 13
click at [449, 252] on span "Mutual Fund" at bounding box center [450, 245] width 154 height 34
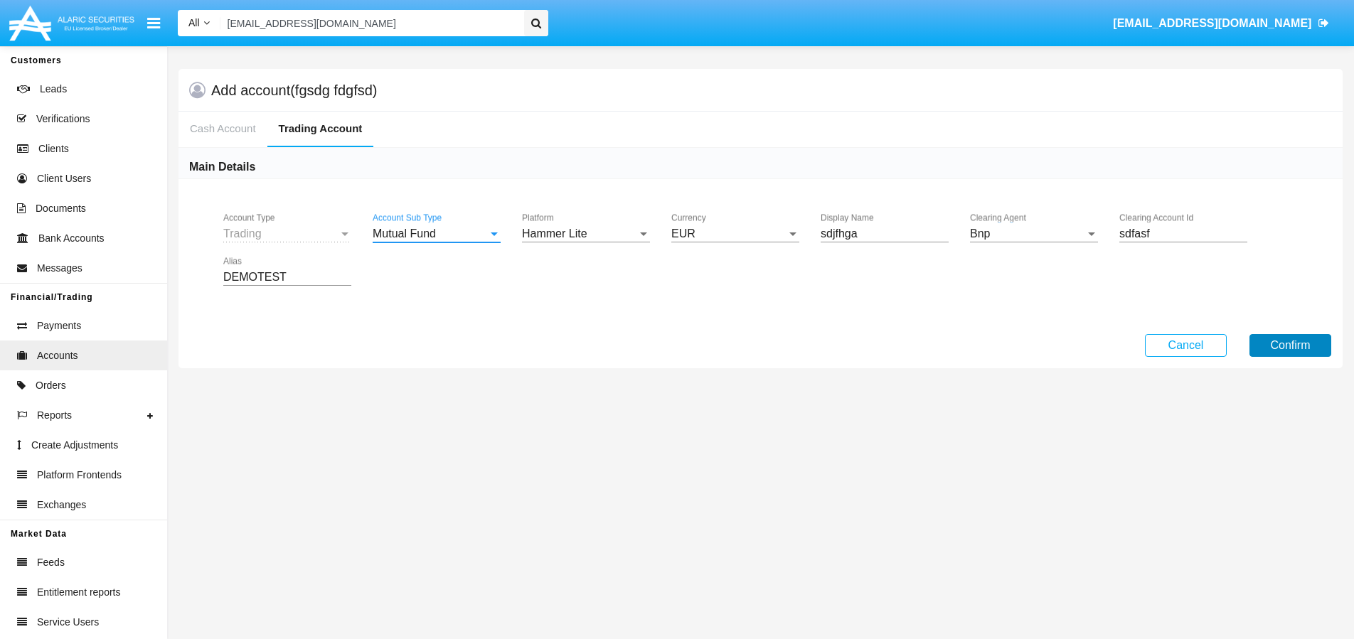
click at [1305, 344] on button "Confirm" at bounding box center [1291, 345] width 82 height 23
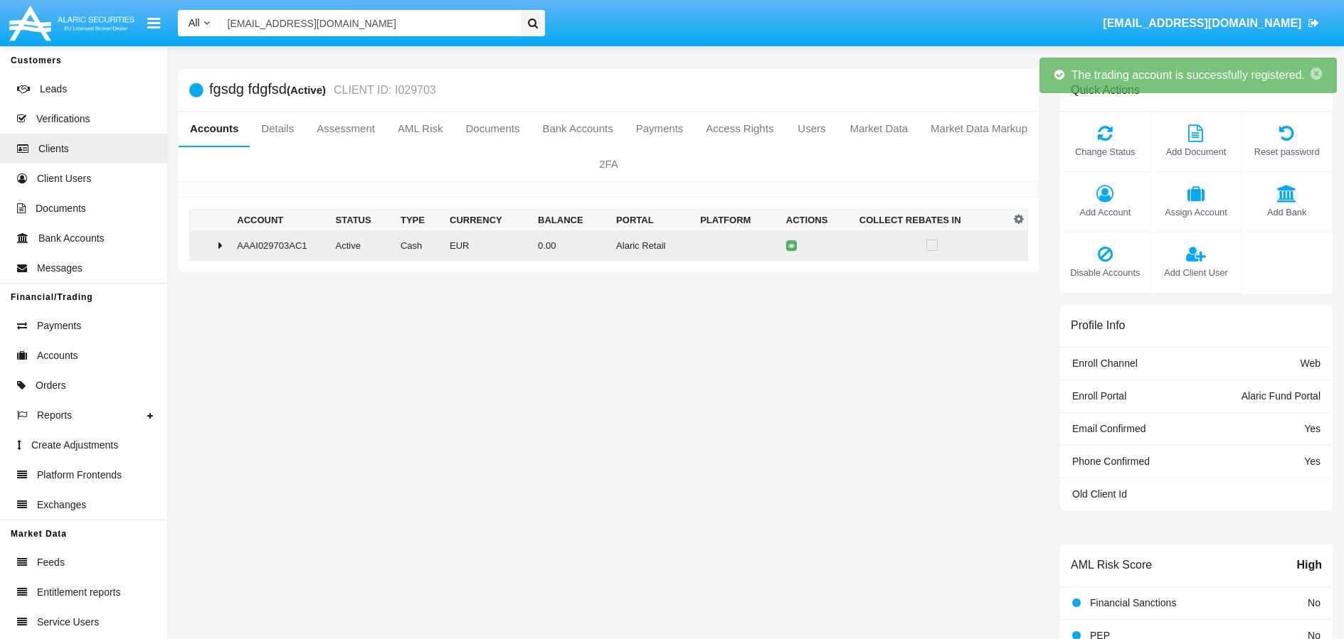
click at [219, 248] on icon at bounding box center [220, 245] width 4 height 11
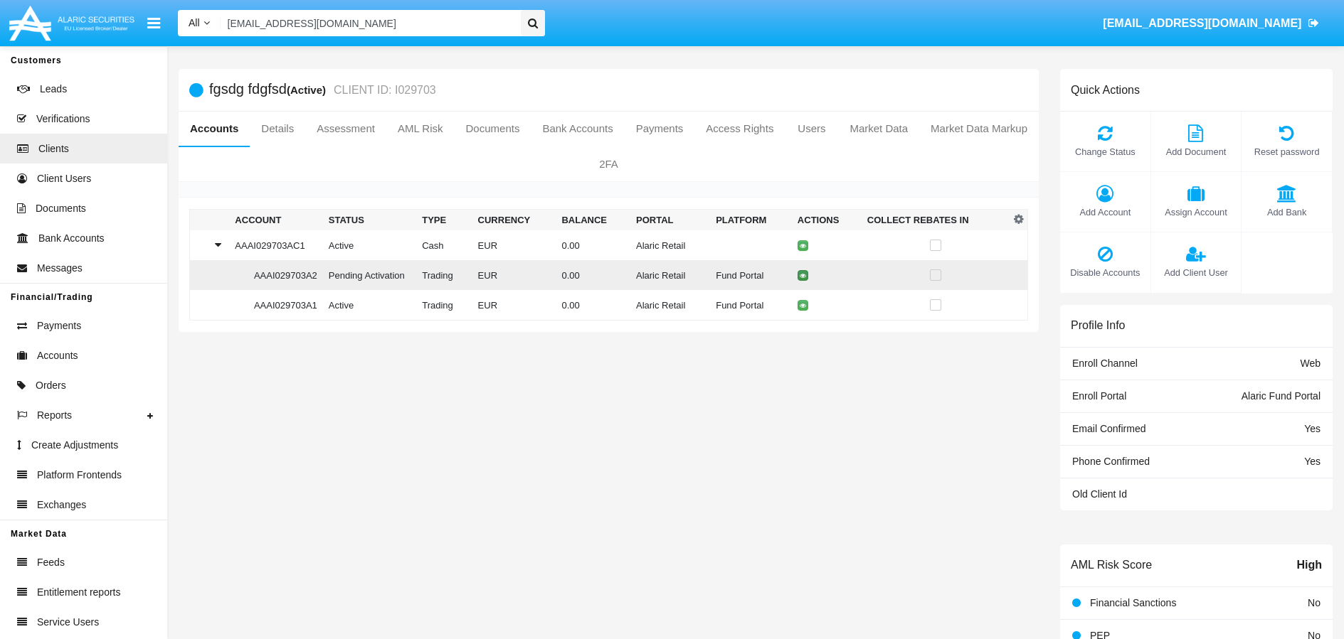
click at [800, 280] on button at bounding box center [802, 275] width 11 height 11
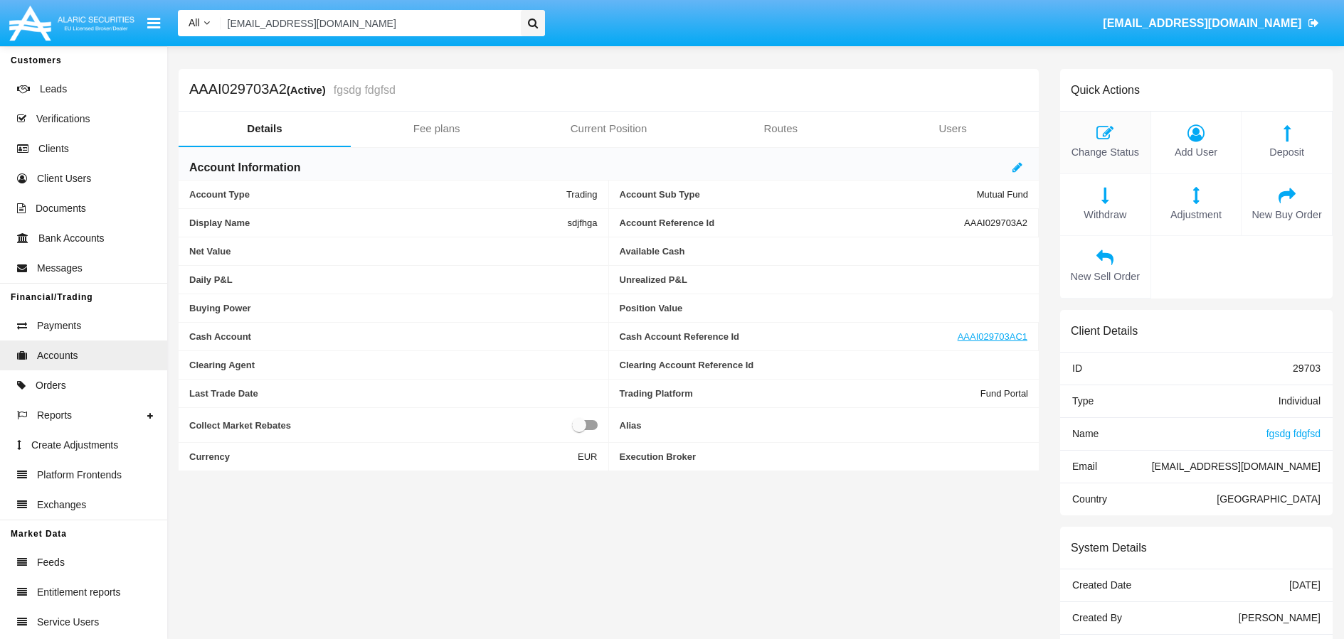
click at [1097, 140] on icon at bounding box center [1105, 132] width 76 height 17
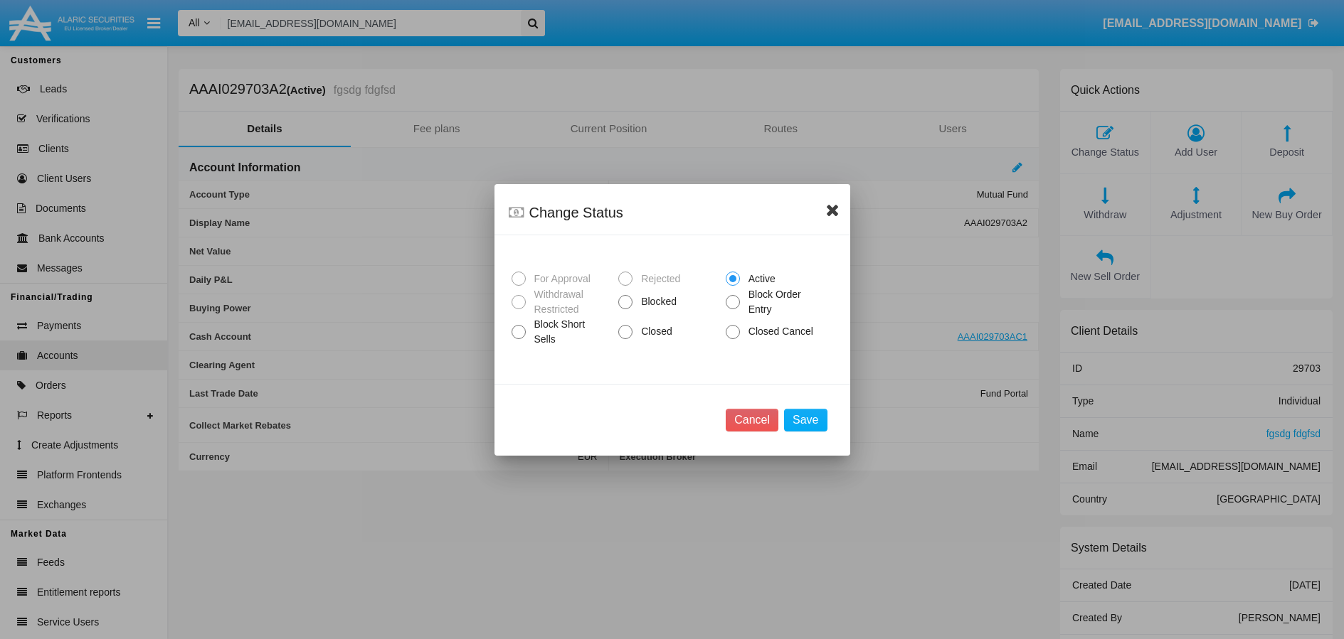
click at [837, 210] on icon at bounding box center [833, 209] width 14 height 17
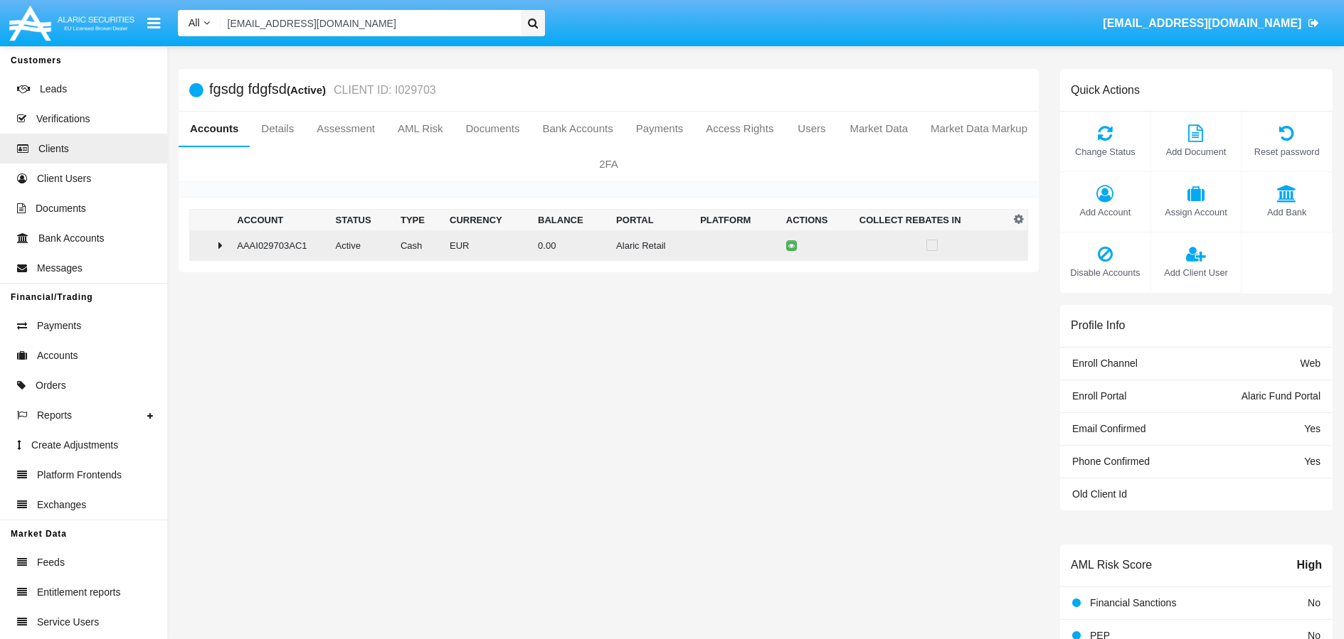
click at [218, 249] on icon at bounding box center [220, 245] width 4 height 11
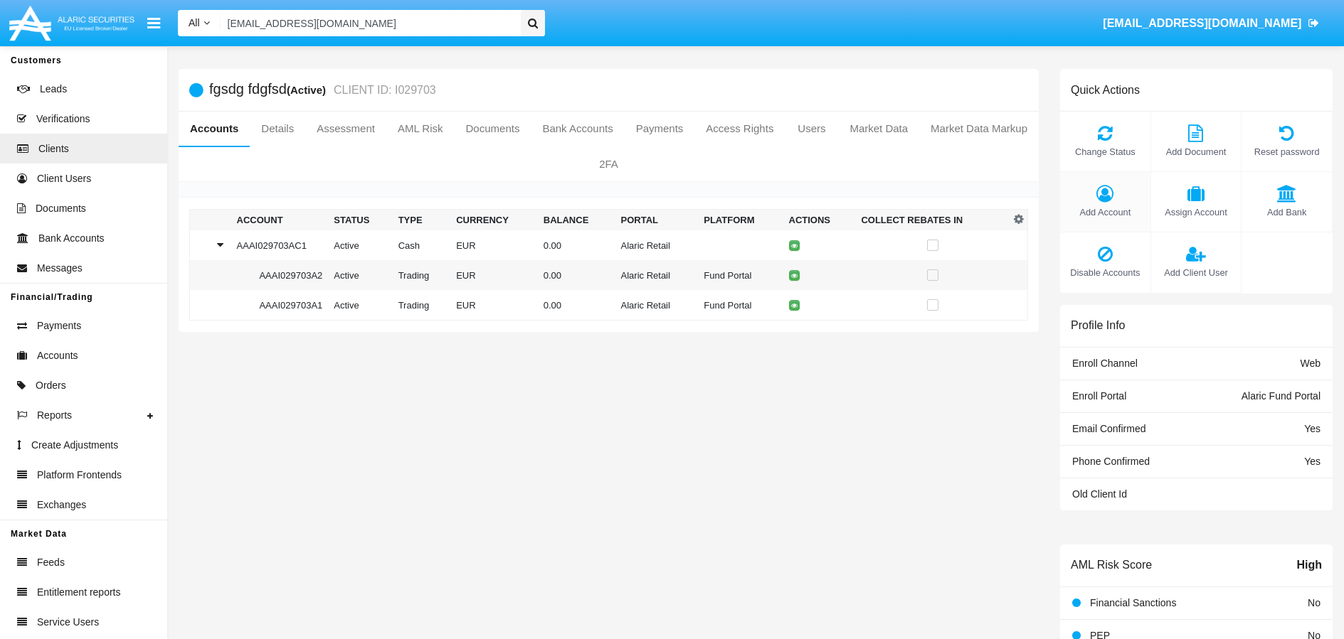
click at [1095, 207] on span "Add Account" at bounding box center [1105, 213] width 76 height 14
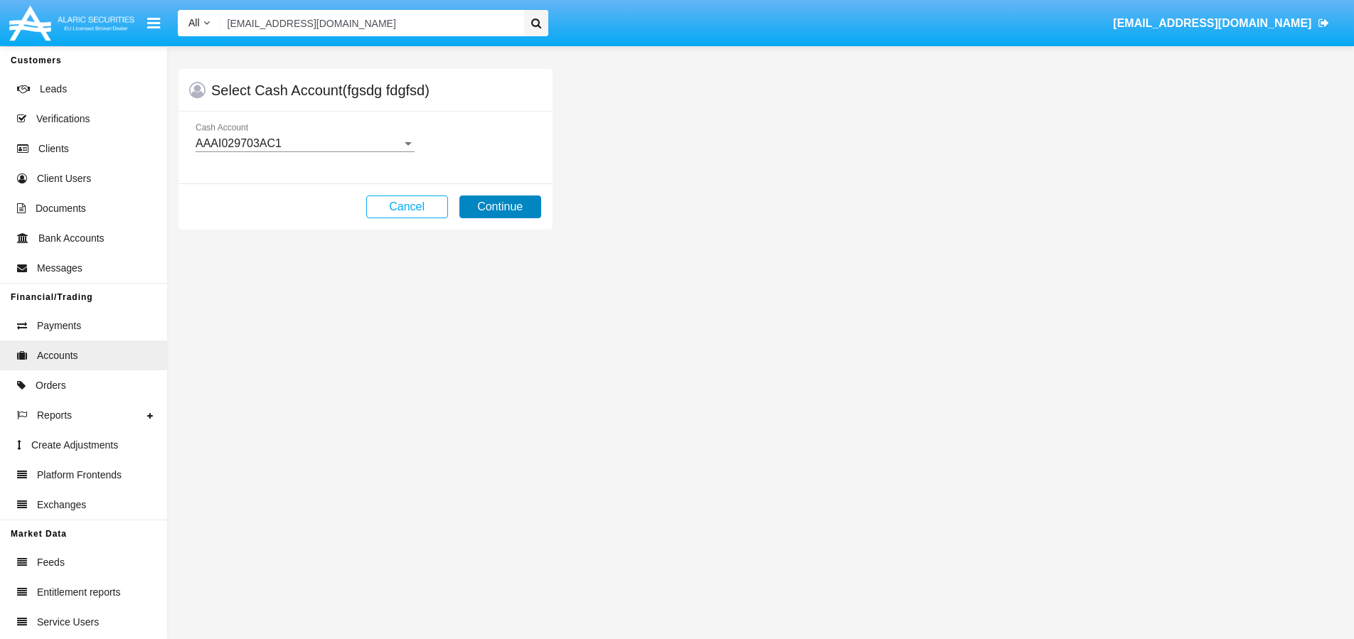
click at [488, 205] on button "Continue" at bounding box center [501, 207] width 82 height 23
click at [519, 204] on button "Continue" at bounding box center [501, 207] width 82 height 23
click at [521, 210] on button "Continue" at bounding box center [501, 207] width 82 height 23
click at [507, 203] on button "Continue" at bounding box center [501, 207] width 82 height 23
click at [509, 206] on button "Continue" at bounding box center [501, 207] width 82 height 23
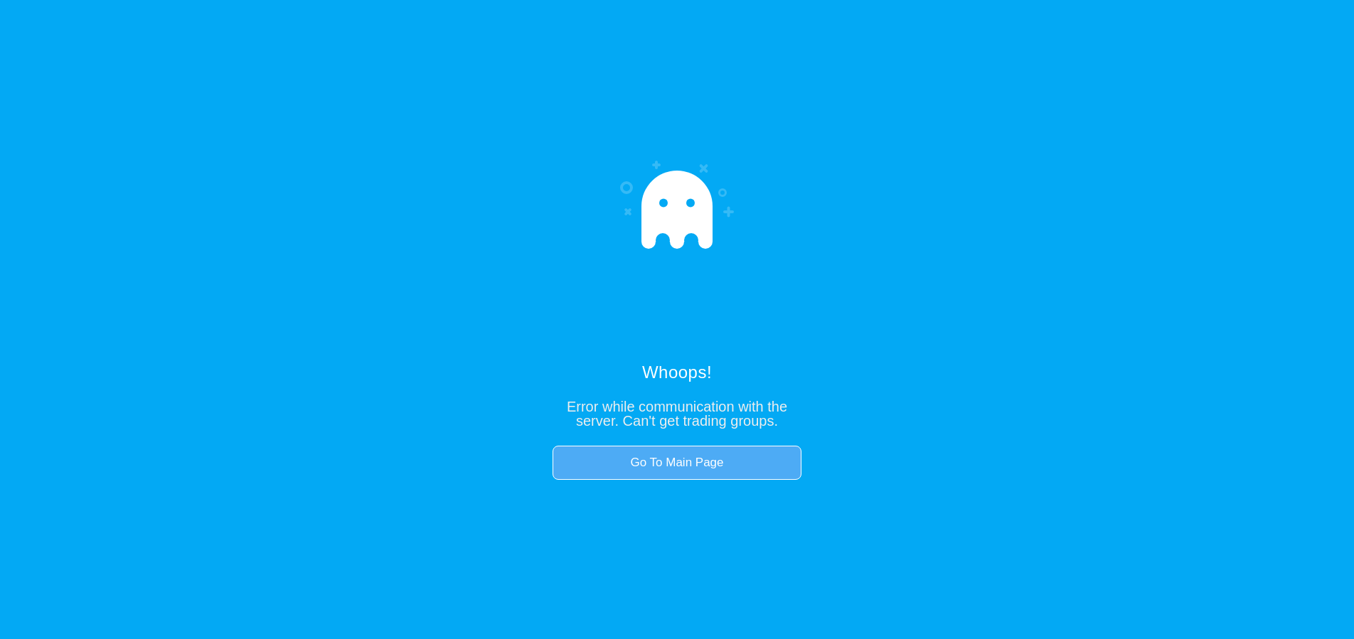
click at [636, 474] on link "Go To Main Page" at bounding box center [677, 463] width 249 height 34
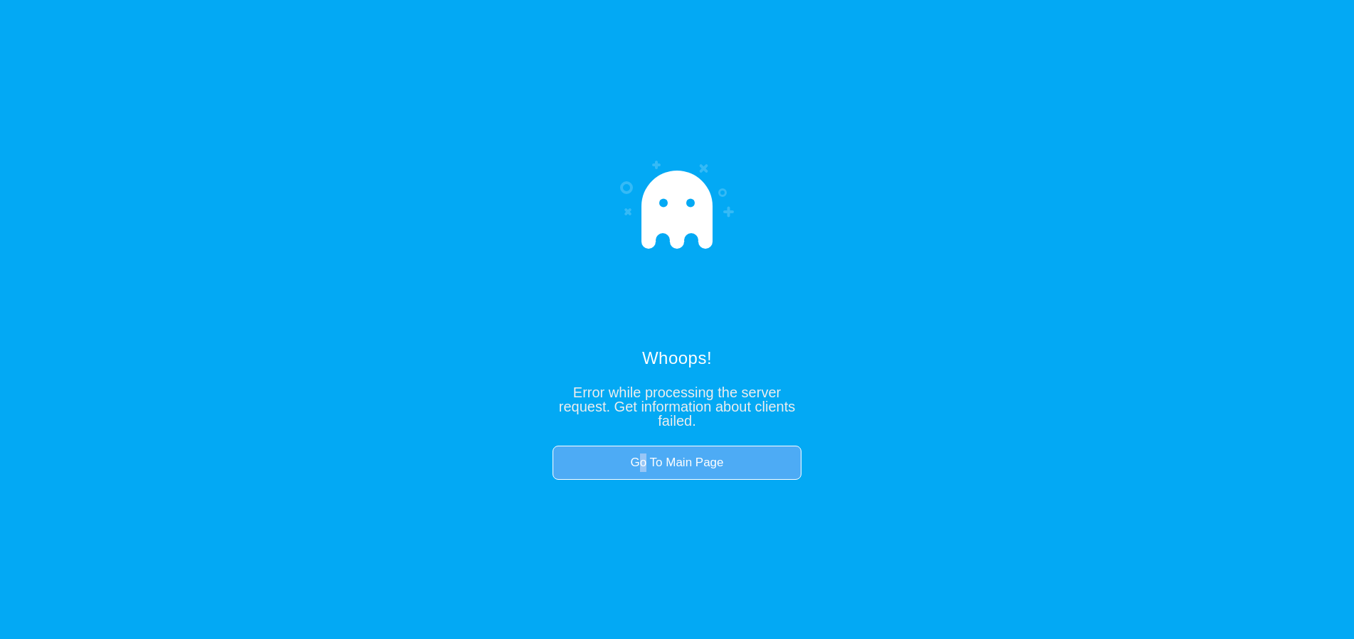
click at [644, 466] on link "Go To Main Page" at bounding box center [677, 463] width 249 height 34
click at [678, 459] on link "Go To Main Page" at bounding box center [677, 463] width 249 height 34
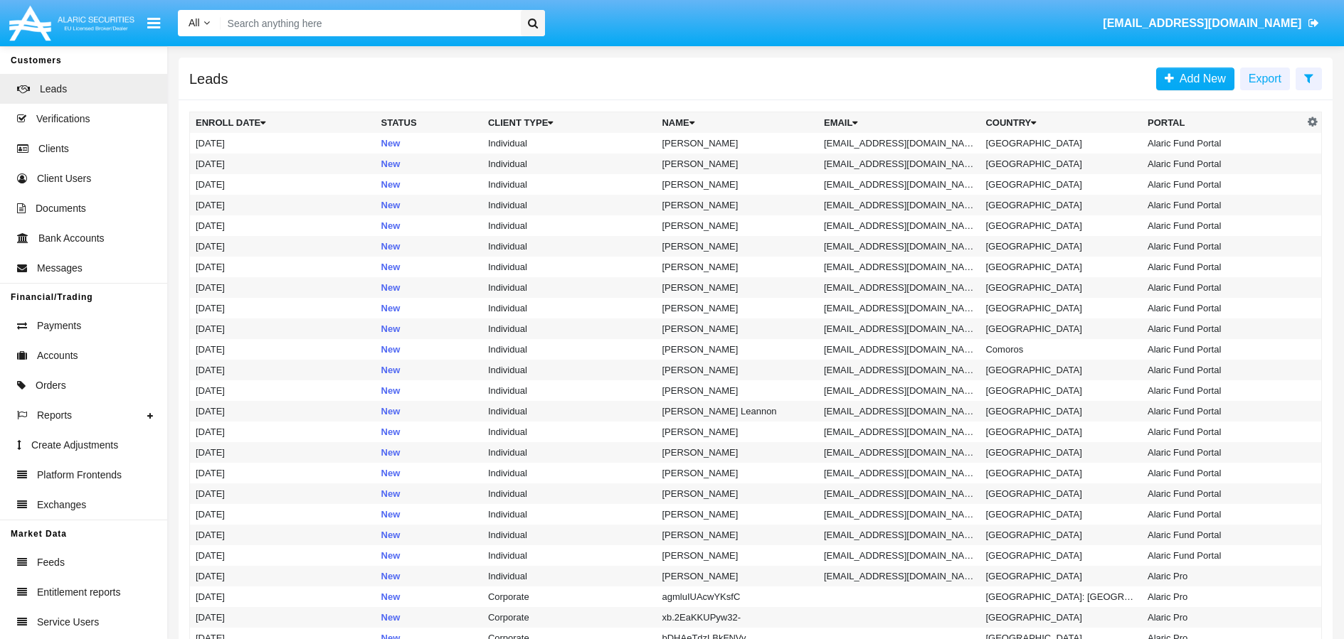
click at [386, 22] on input "Search" at bounding box center [369, 23] width 296 height 26
paste input "[EMAIL_ADDRESS][DOMAIN_NAME]"
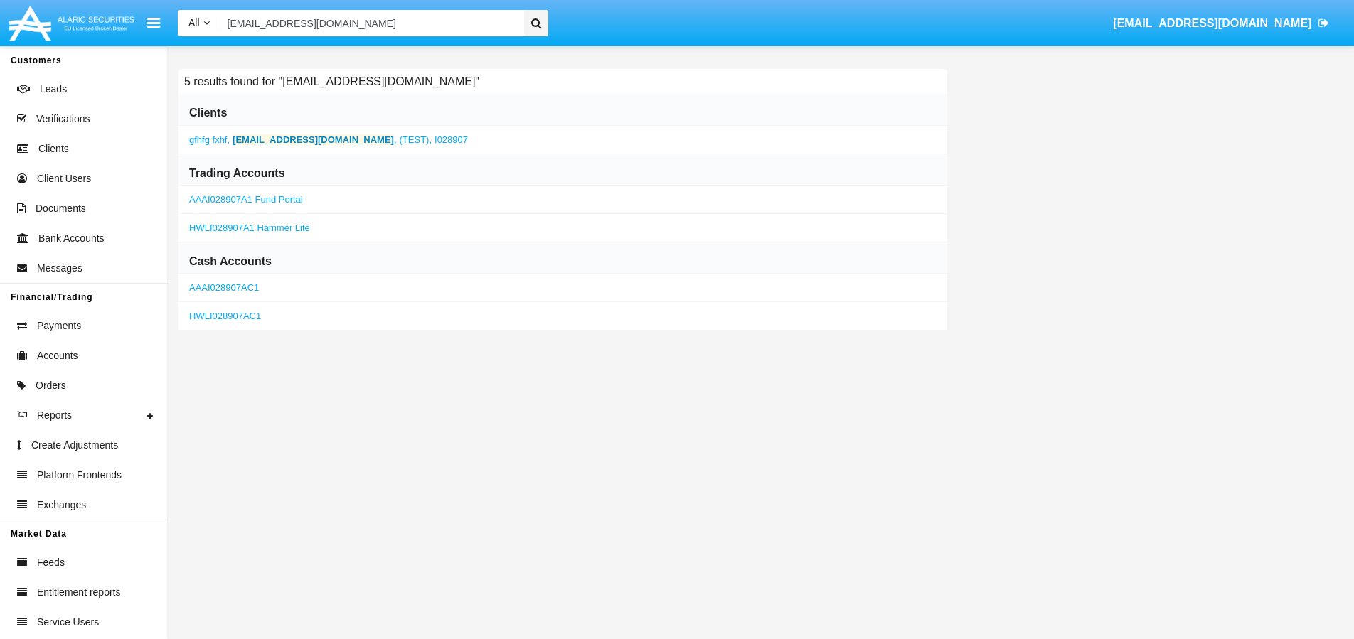
click at [319, 139] on b "[EMAIL_ADDRESS][DOMAIN_NAME]" at bounding box center [313, 139] width 161 height 11
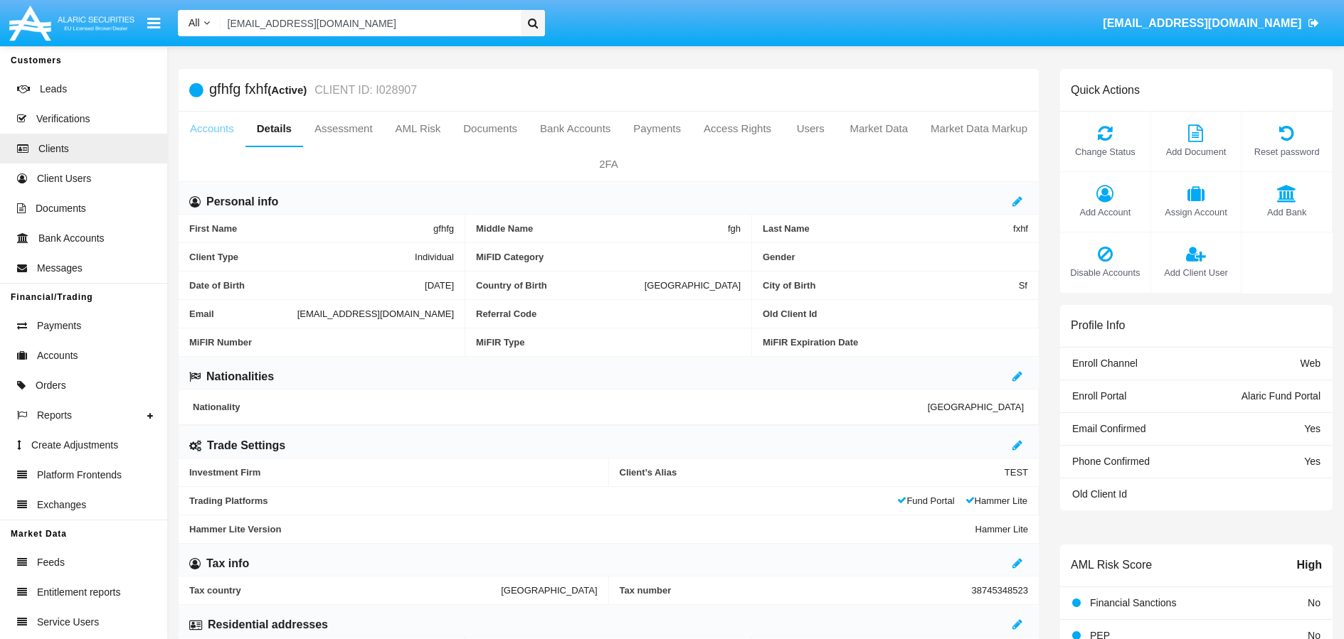
click at [213, 134] on link "Accounts" at bounding box center [212, 129] width 67 height 34
click at [233, 129] on link "Accounts" at bounding box center [212, 129] width 67 height 34
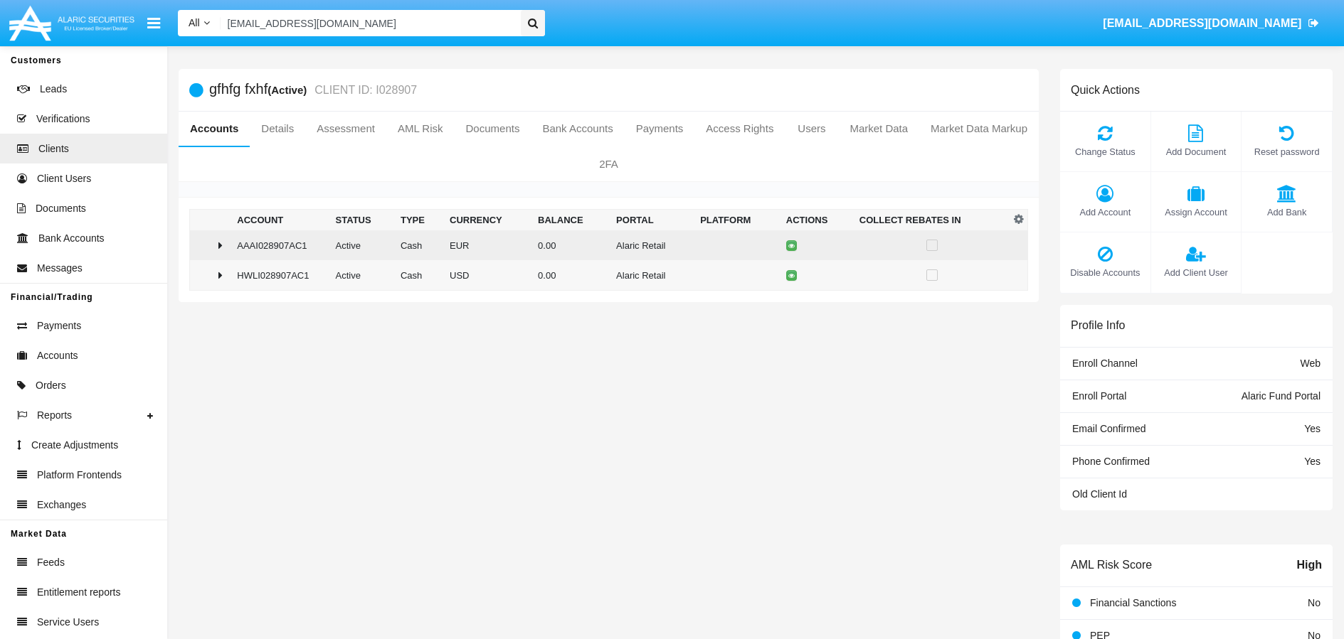
click at [211, 253] on td at bounding box center [211, 245] width 42 height 30
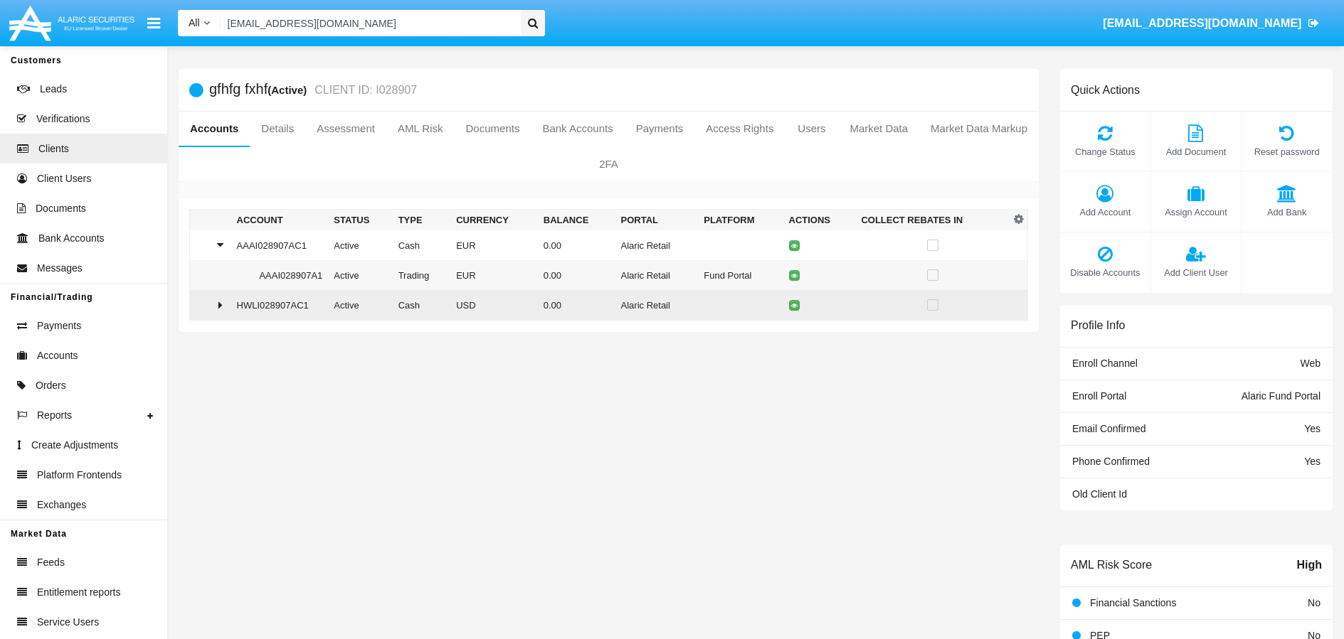
click at [211, 304] on div at bounding box center [211, 304] width 30 height 11
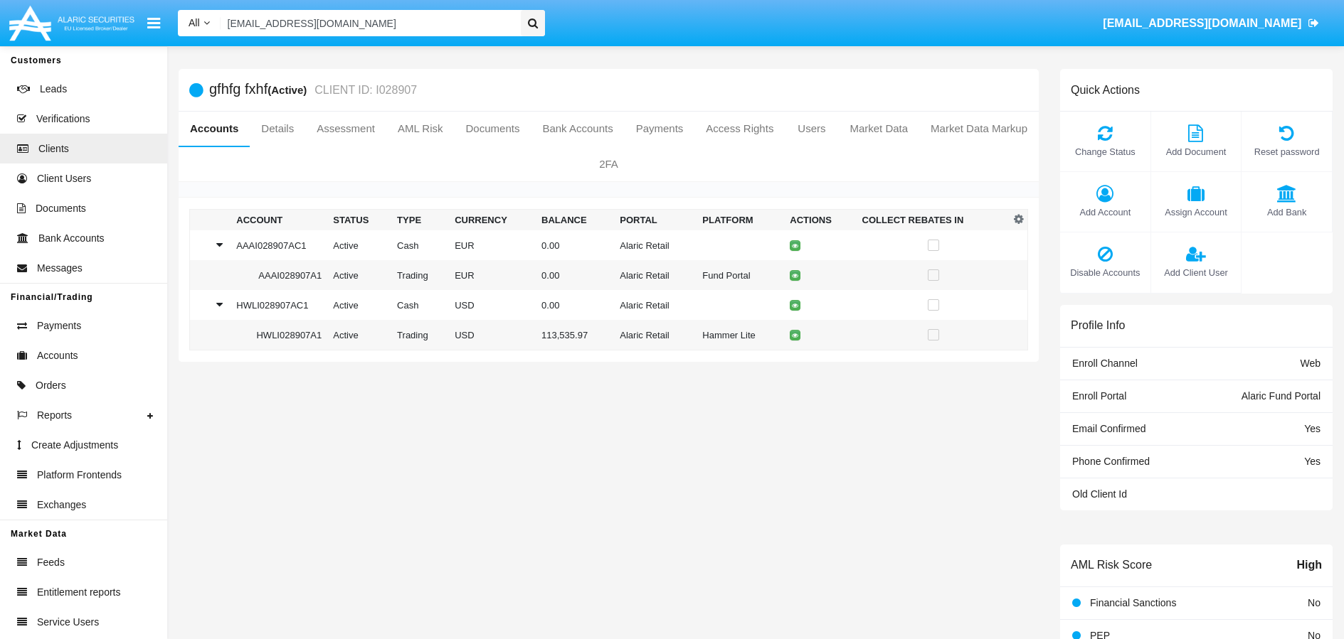
click at [352, 20] on input "[EMAIL_ADDRESS][DOMAIN_NAME]" at bounding box center [369, 23] width 296 height 26
click at [400, 16] on input "[EMAIL_ADDRESS][DOMAIN_NAME]" at bounding box center [369, 23] width 296 height 26
paste input "rofimo4133@aravites"
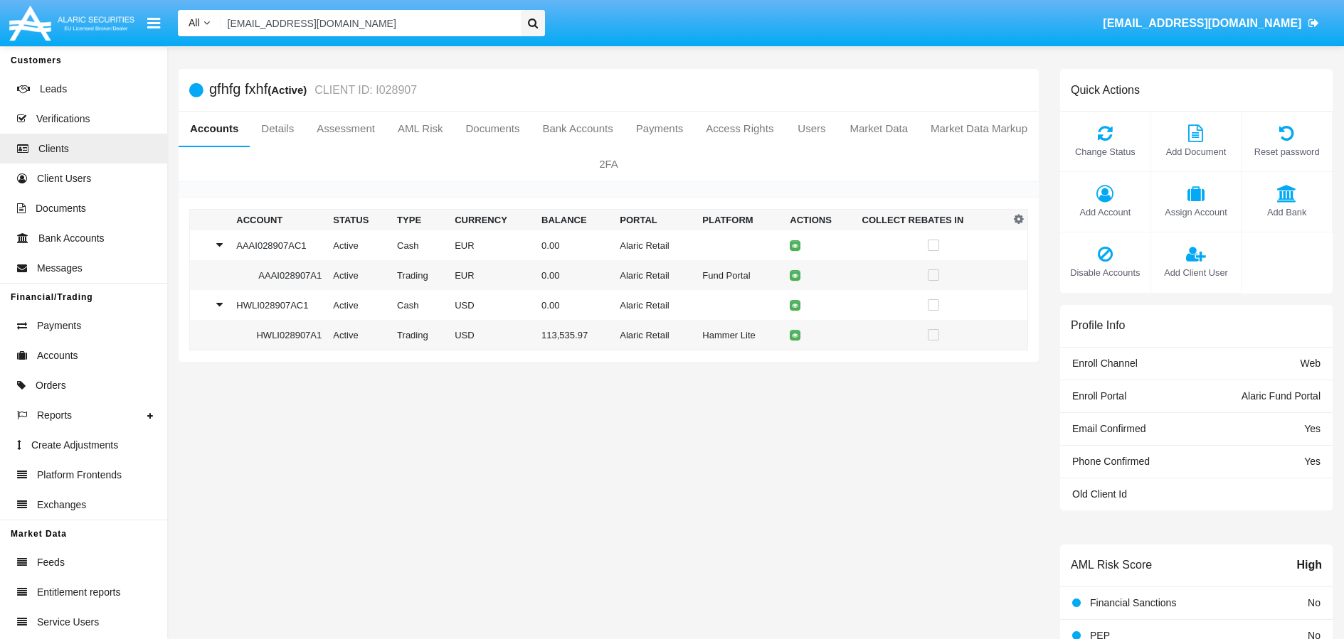
type input "[EMAIL_ADDRESS][DOMAIN_NAME]"
click at [536, 25] on icon at bounding box center [533, 23] width 10 height 11
